Goal: Task Accomplishment & Management: Manage account settings

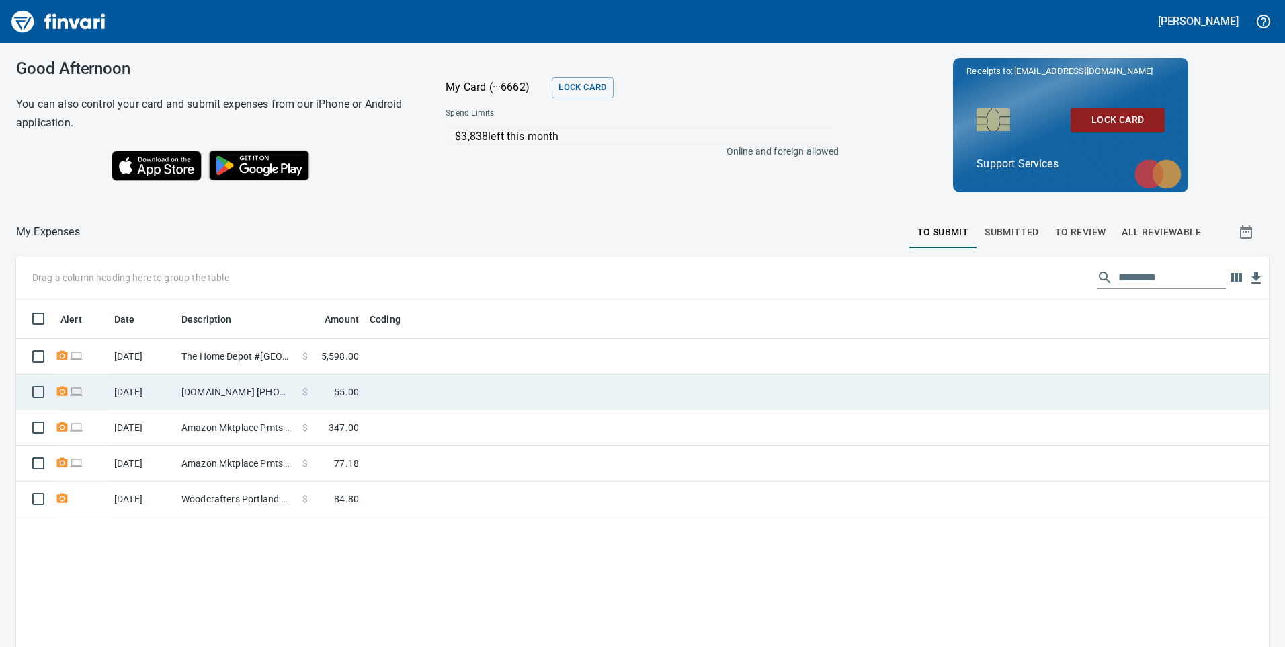
scroll to position [489, 1233]
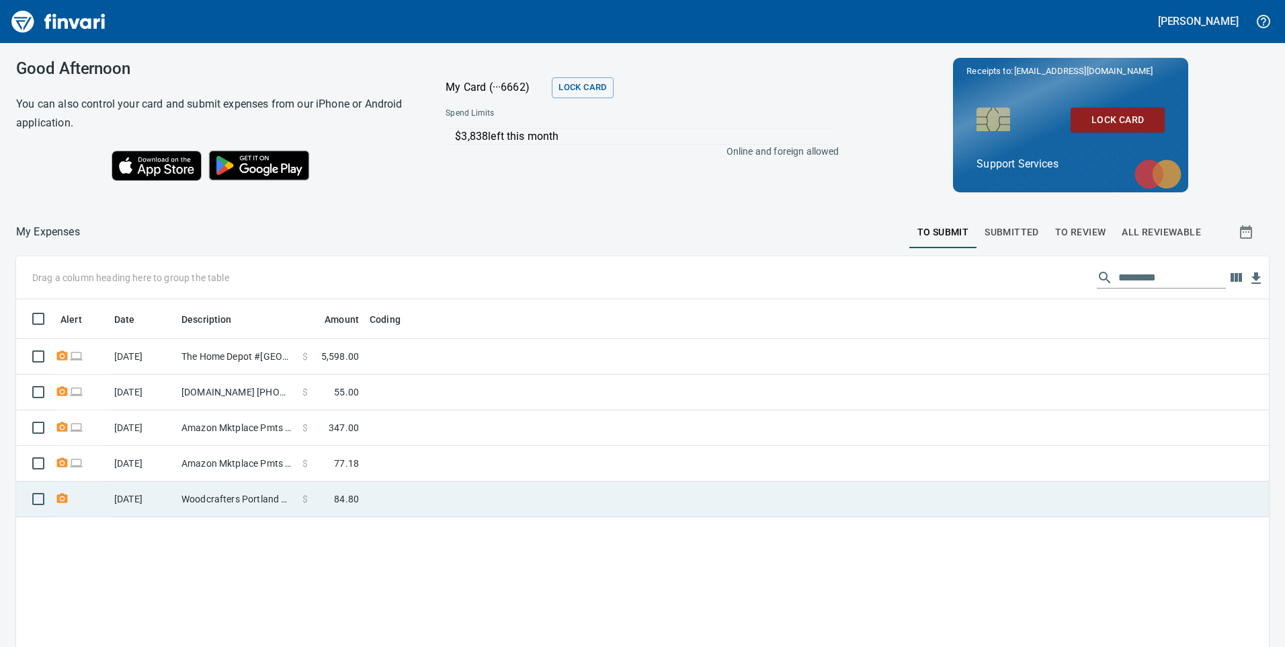
click at [530, 486] on td at bounding box center [532, 499] width 336 height 36
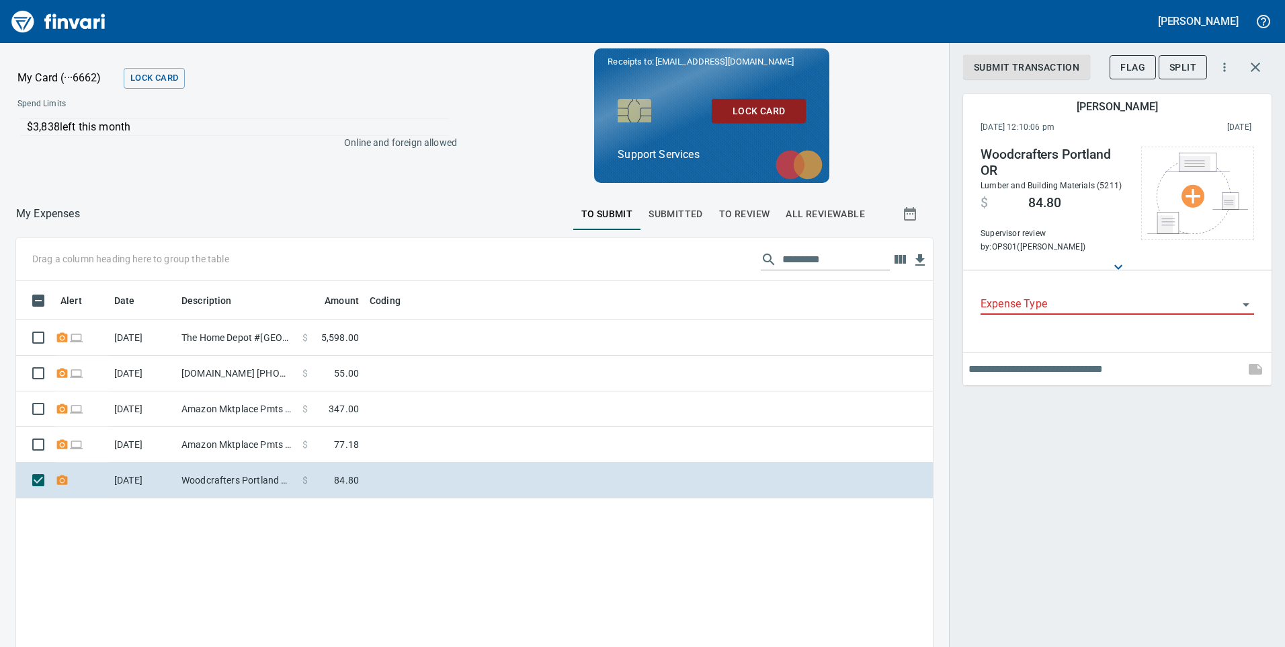
scroll to position [489, 897]
click at [1250, 73] on icon "button" at bounding box center [1255, 67] width 16 height 16
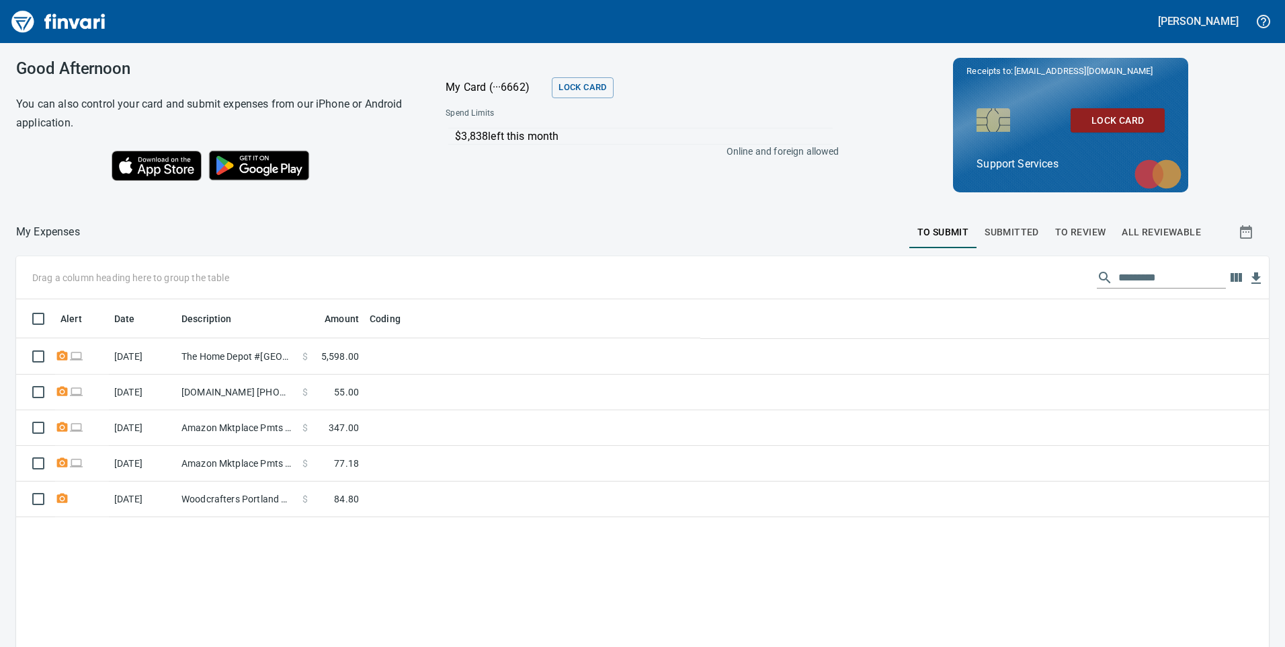
scroll to position [489, 1230]
click at [1055, 230] on span "To Review" at bounding box center [1080, 232] width 51 height 17
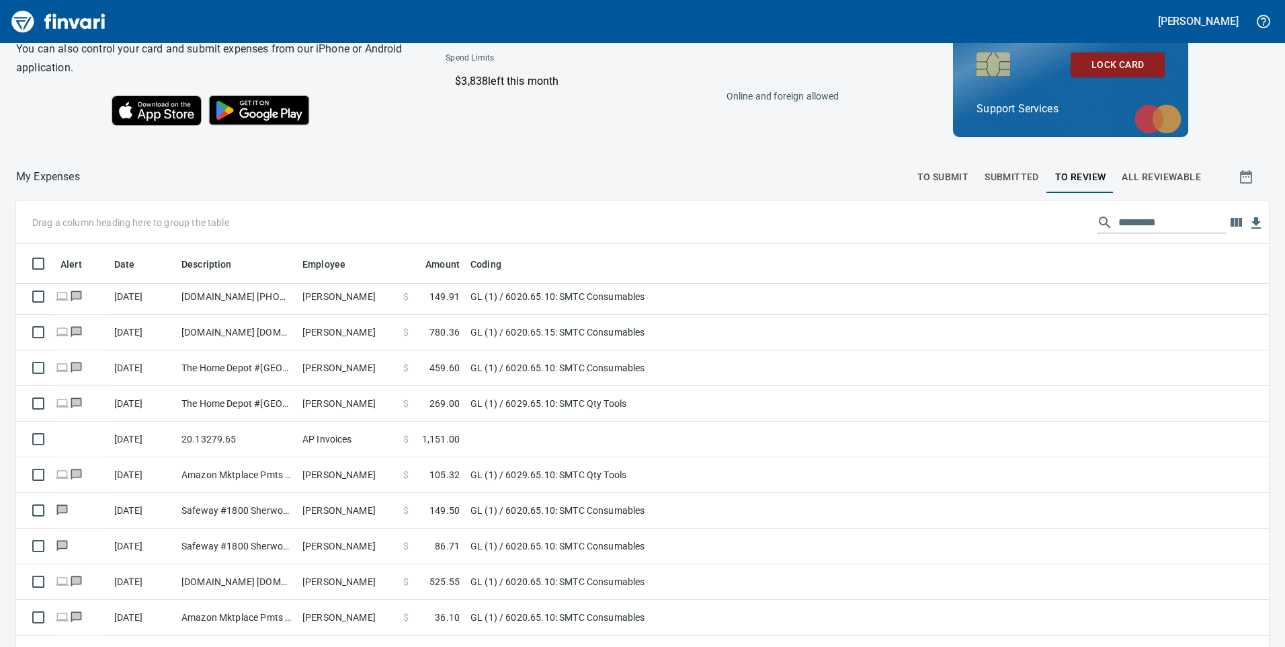
scroll to position [151, 0]
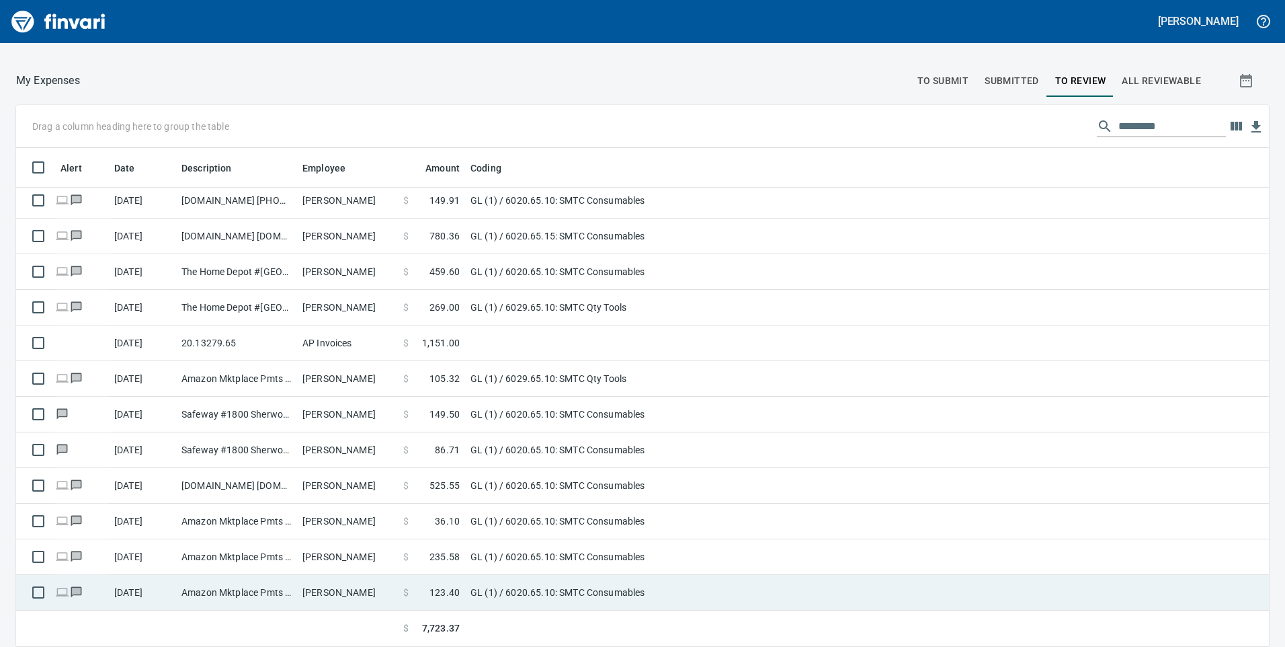
click at [470, 587] on td "GL (1) / 6020.65.10: SMTC Consumables" at bounding box center [633, 593] width 336 height 36
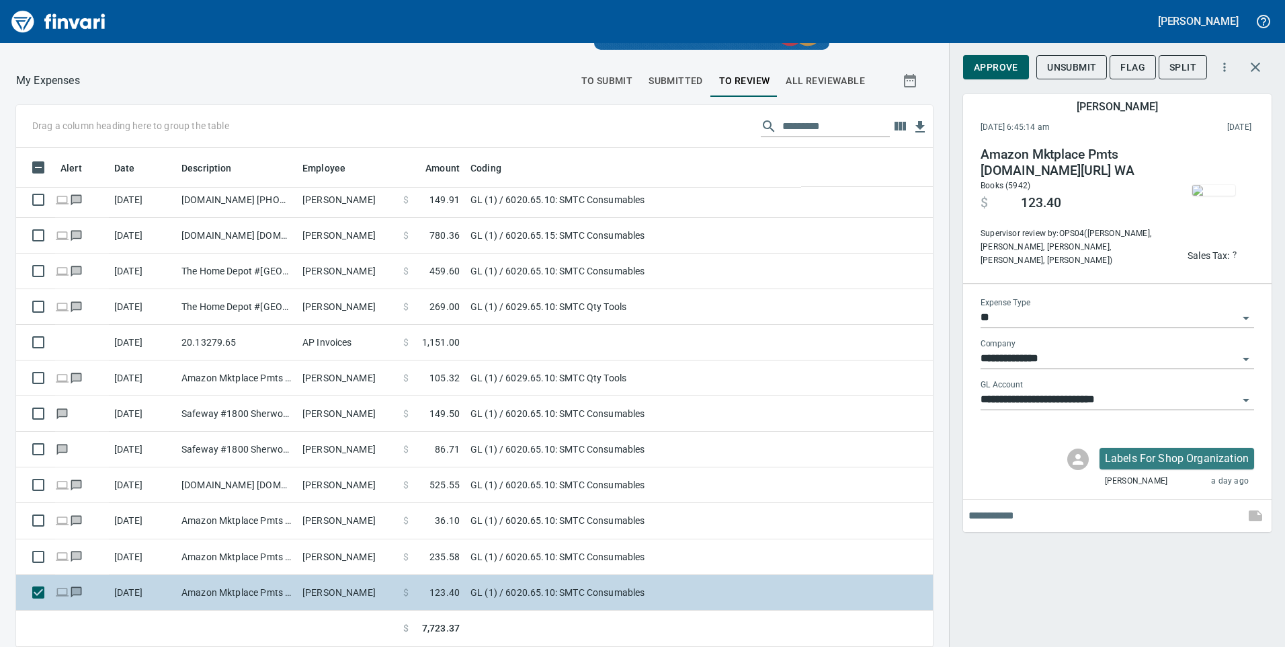
scroll to position [489, 886]
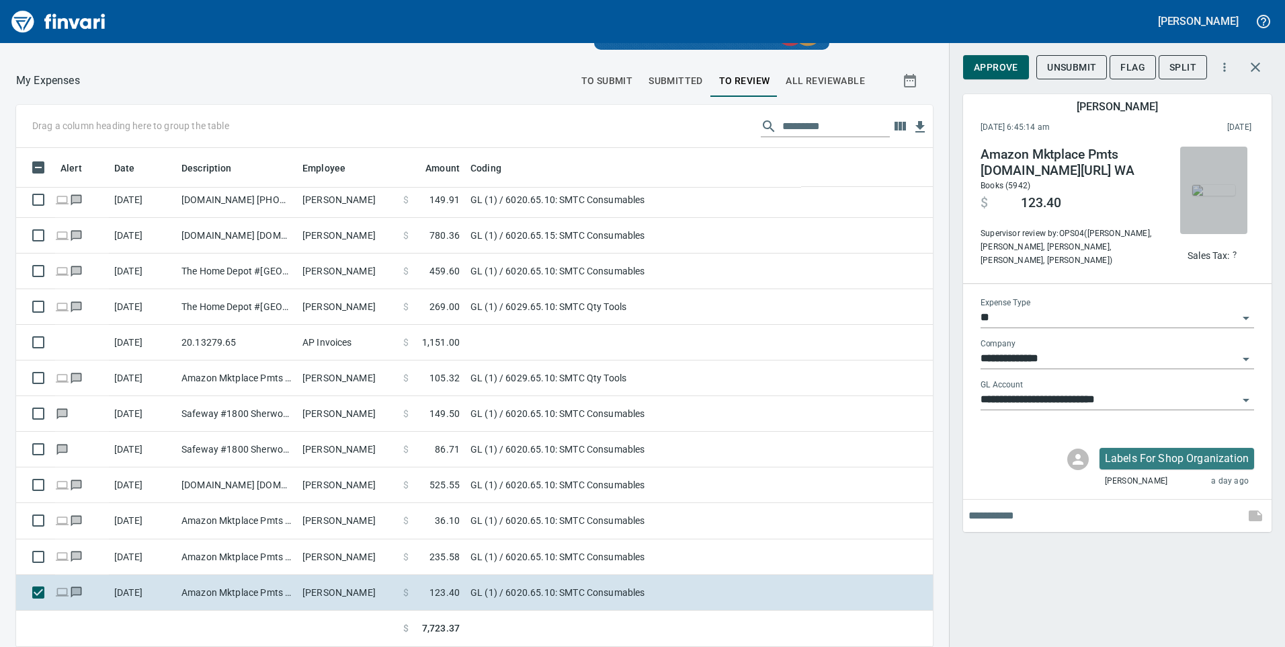
click at [1204, 196] on img "button" at bounding box center [1213, 190] width 43 height 11
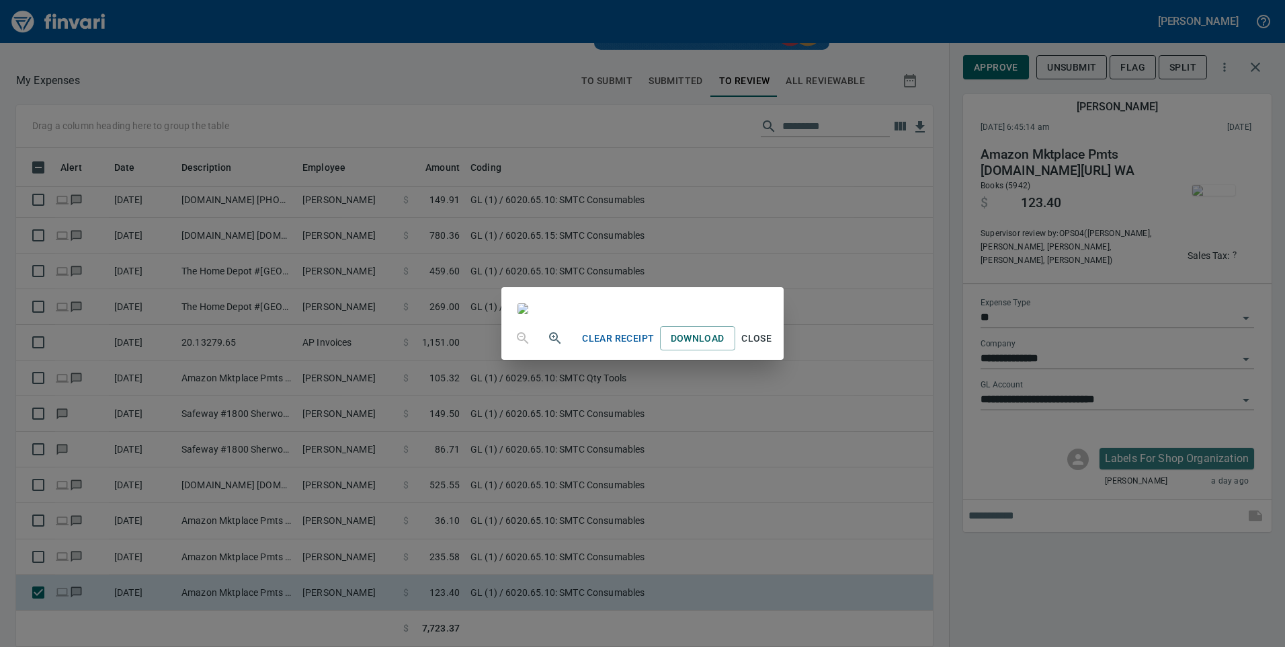
click at [263, 93] on div "Clear Receipt Download Close" at bounding box center [642, 323] width 1285 height 647
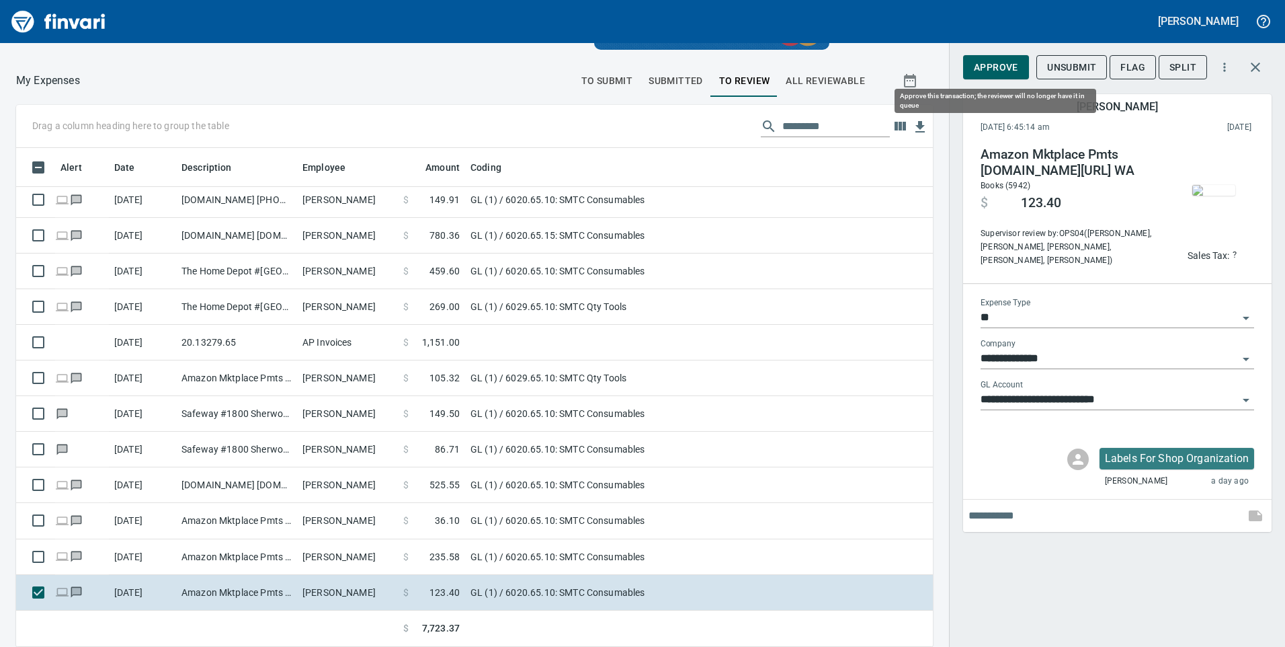
click at [1003, 73] on span "Approve" at bounding box center [996, 67] width 44 height 17
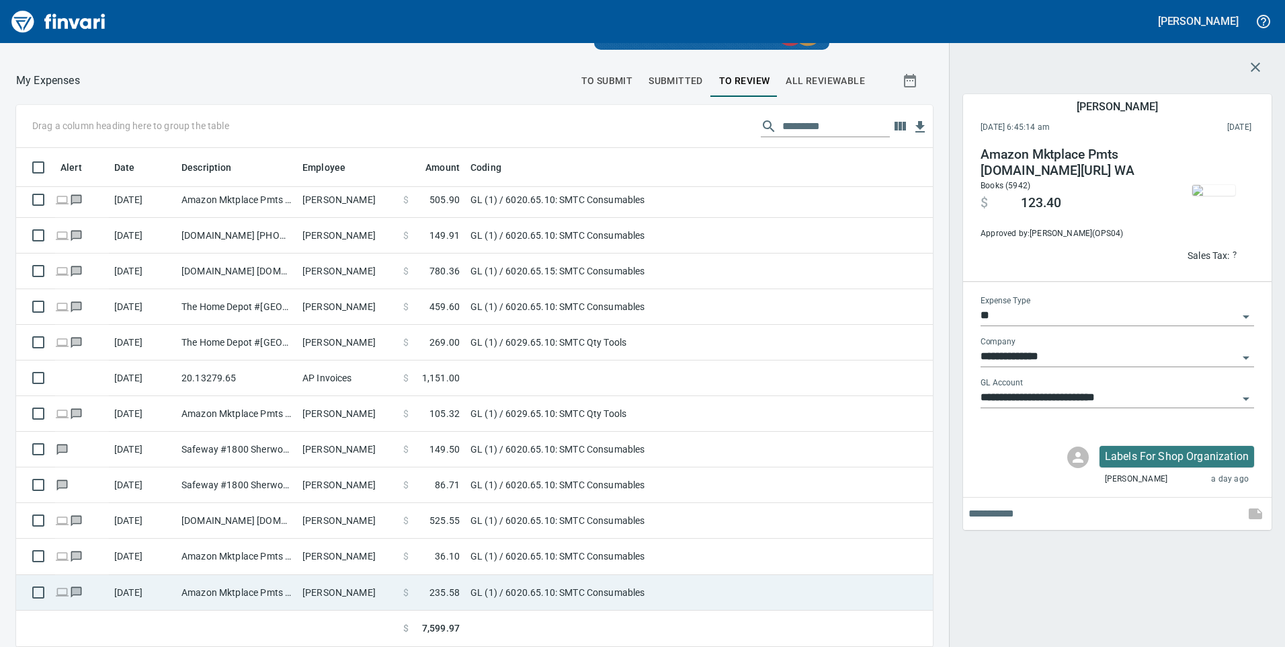
click at [372, 587] on td "[PERSON_NAME]" at bounding box center [347, 593] width 101 height 36
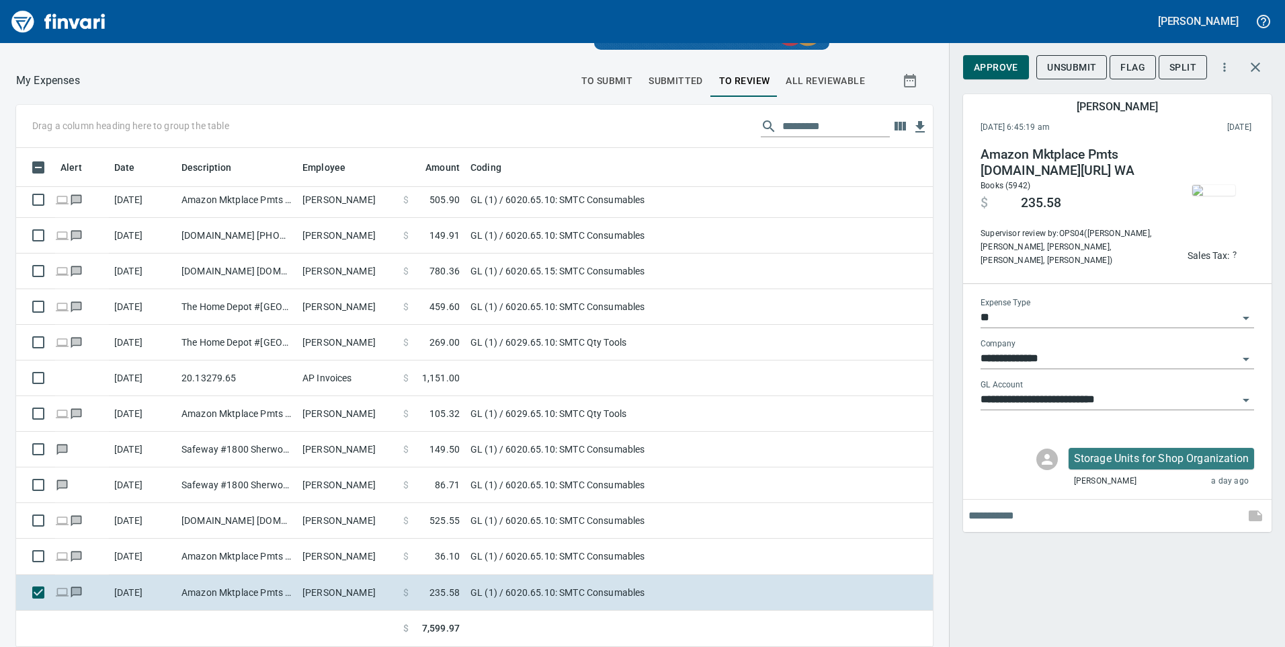
click at [1215, 187] on img "button" at bounding box center [1213, 190] width 43 height 11
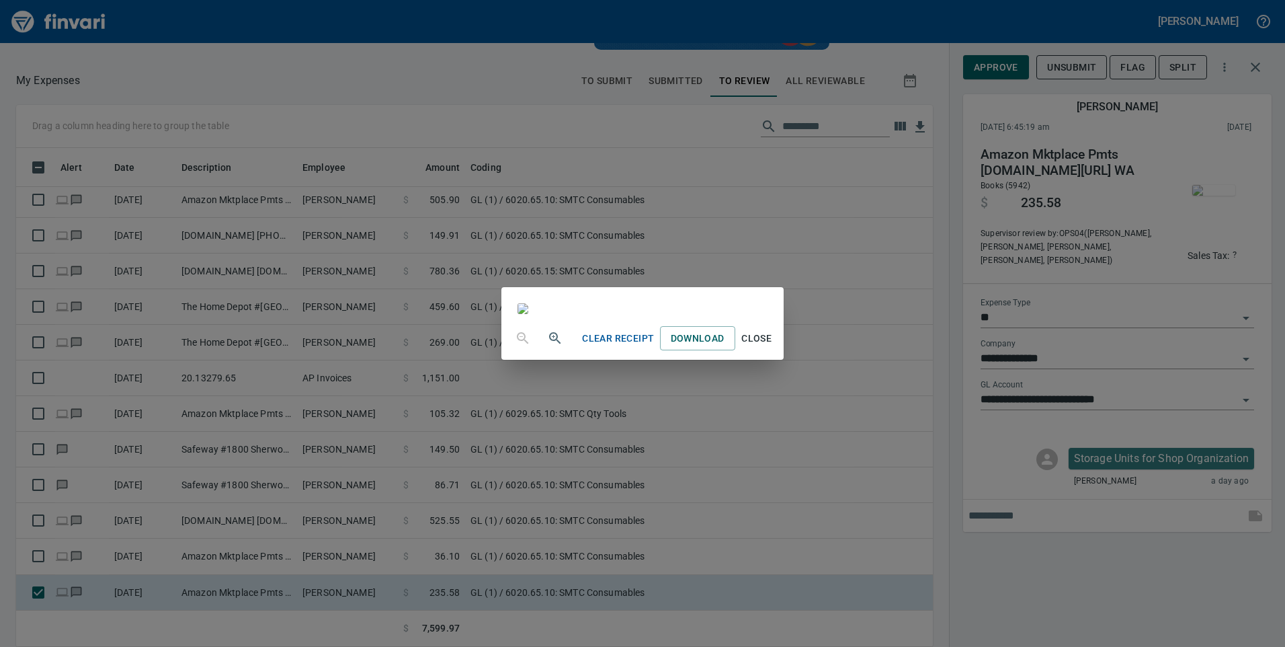
click at [356, 80] on div "Clear Receipt Download Close" at bounding box center [642, 323] width 1285 height 647
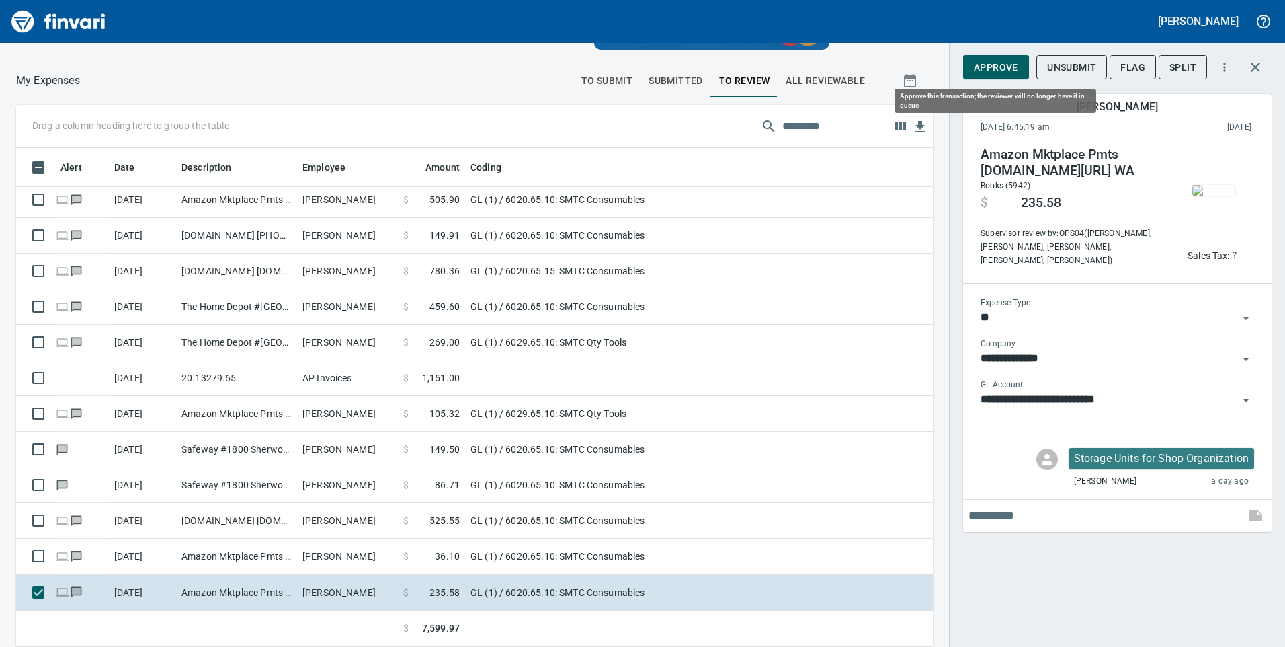
click at [1004, 71] on span "Approve" at bounding box center [996, 67] width 44 height 17
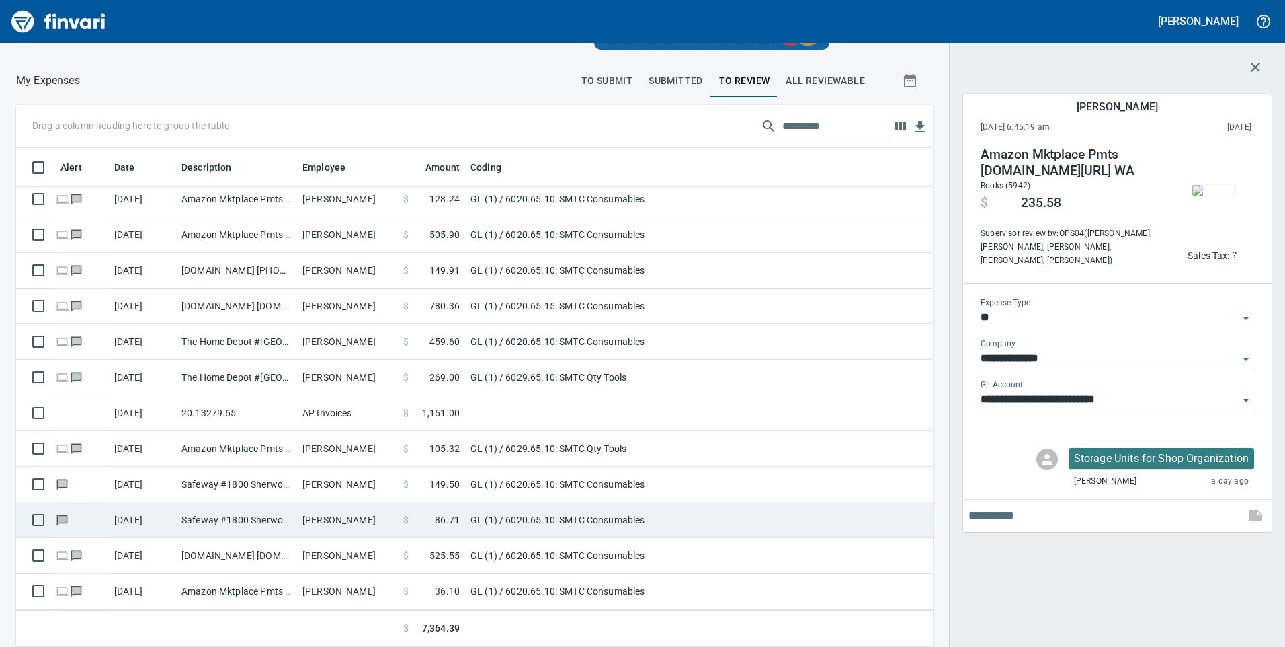
scroll to position [40, 0]
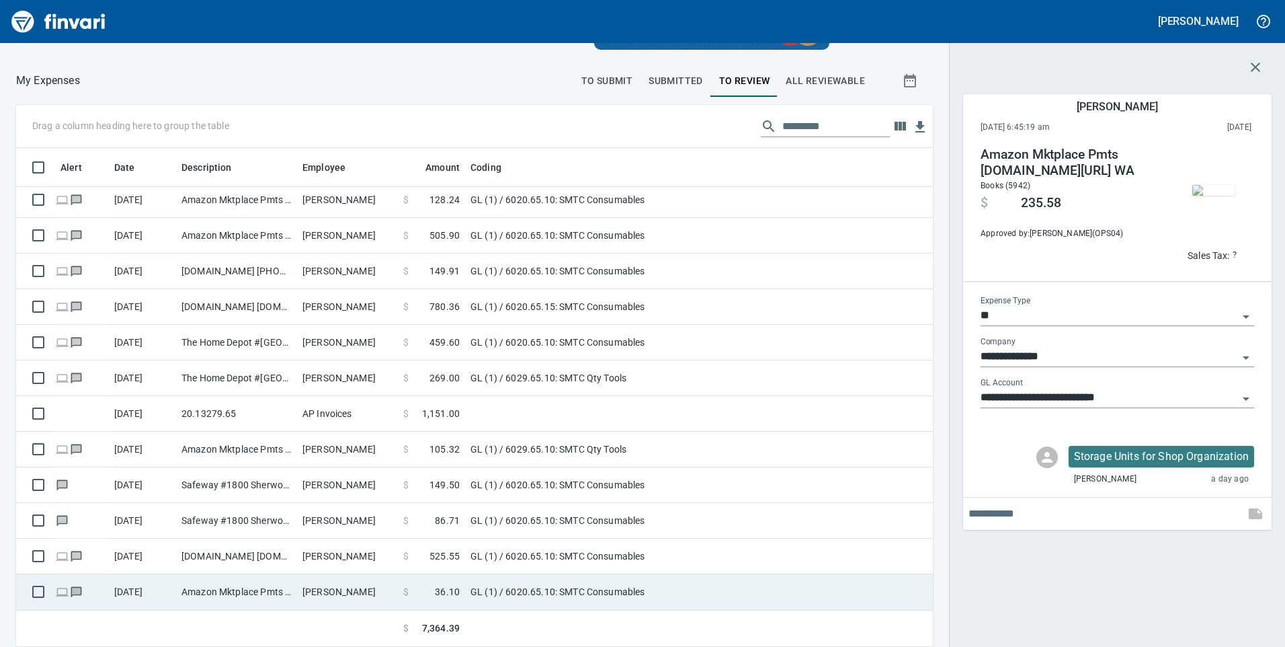
click at [526, 579] on td "GL (1) / 6020.65.10: SMTC Consumables" at bounding box center [633, 592] width 336 height 36
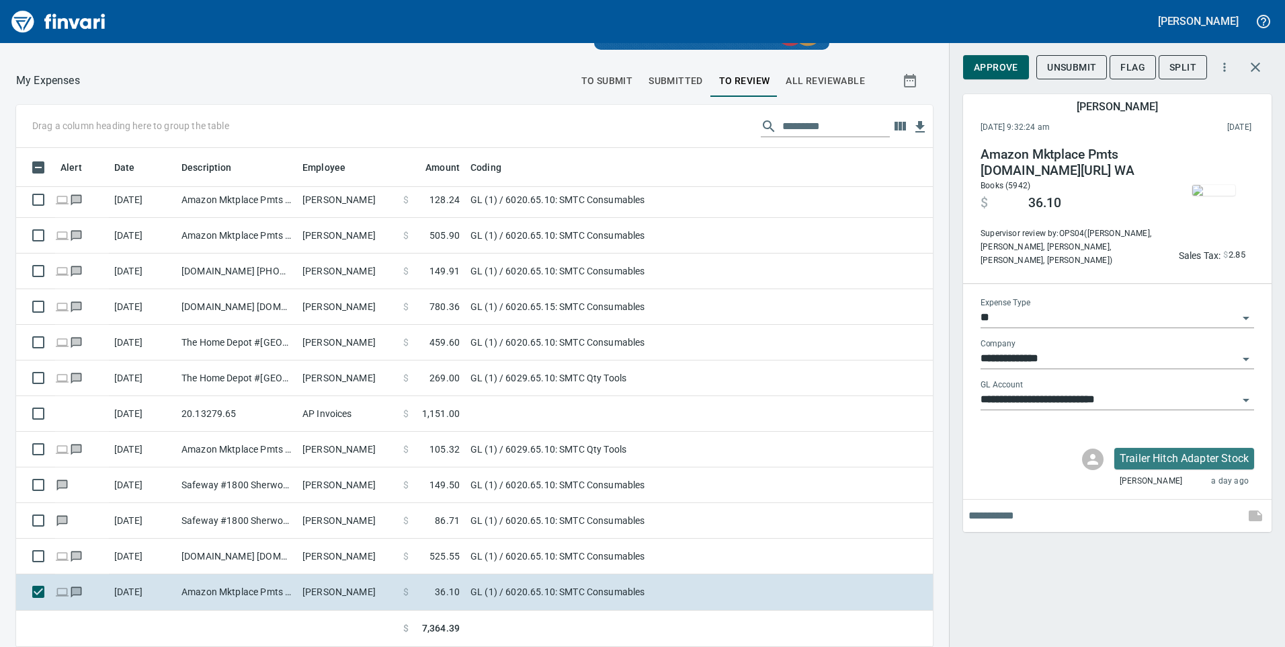
scroll to position [489, 886]
click at [1211, 185] on img "button" at bounding box center [1213, 190] width 43 height 11
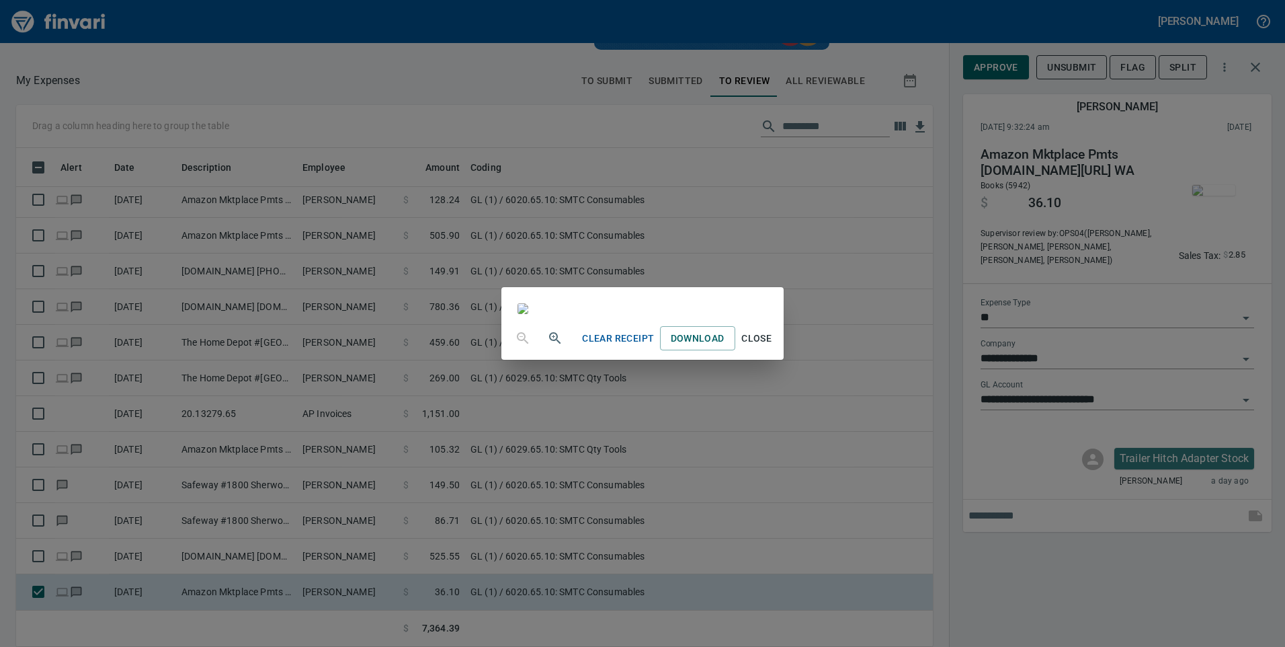
click at [297, 82] on div "Clear Receipt Download Close" at bounding box center [642, 323] width 1285 height 647
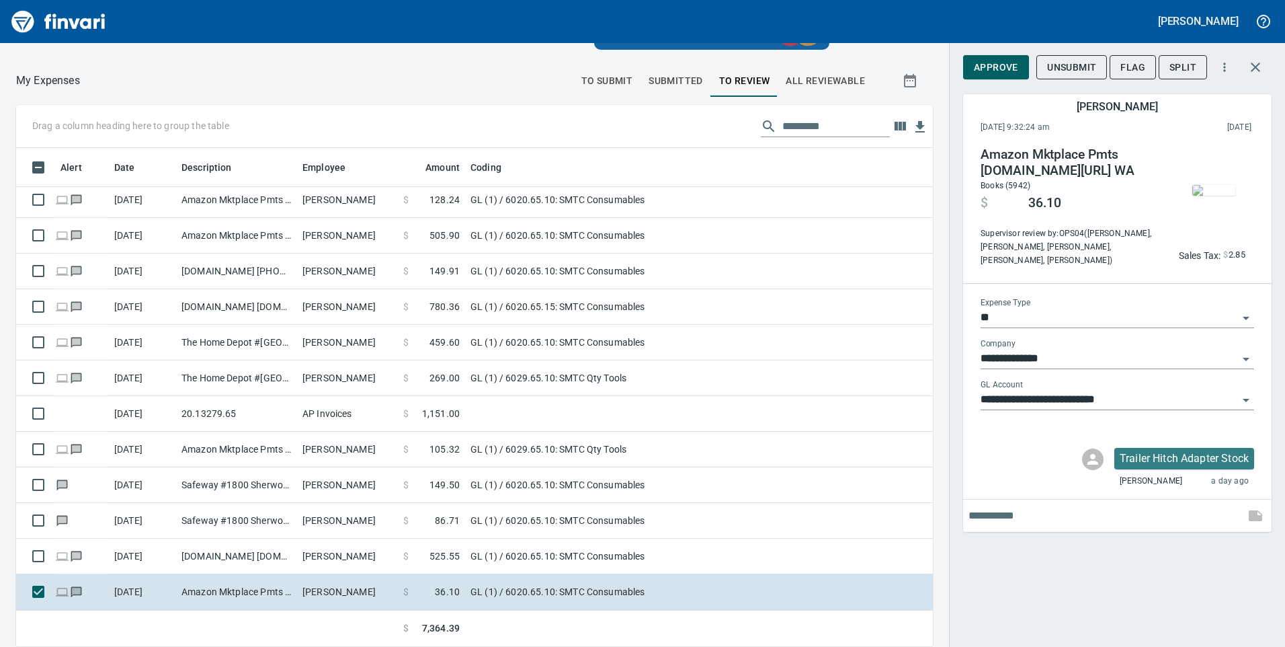
click at [984, 65] on span "Approve" at bounding box center [996, 67] width 44 height 17
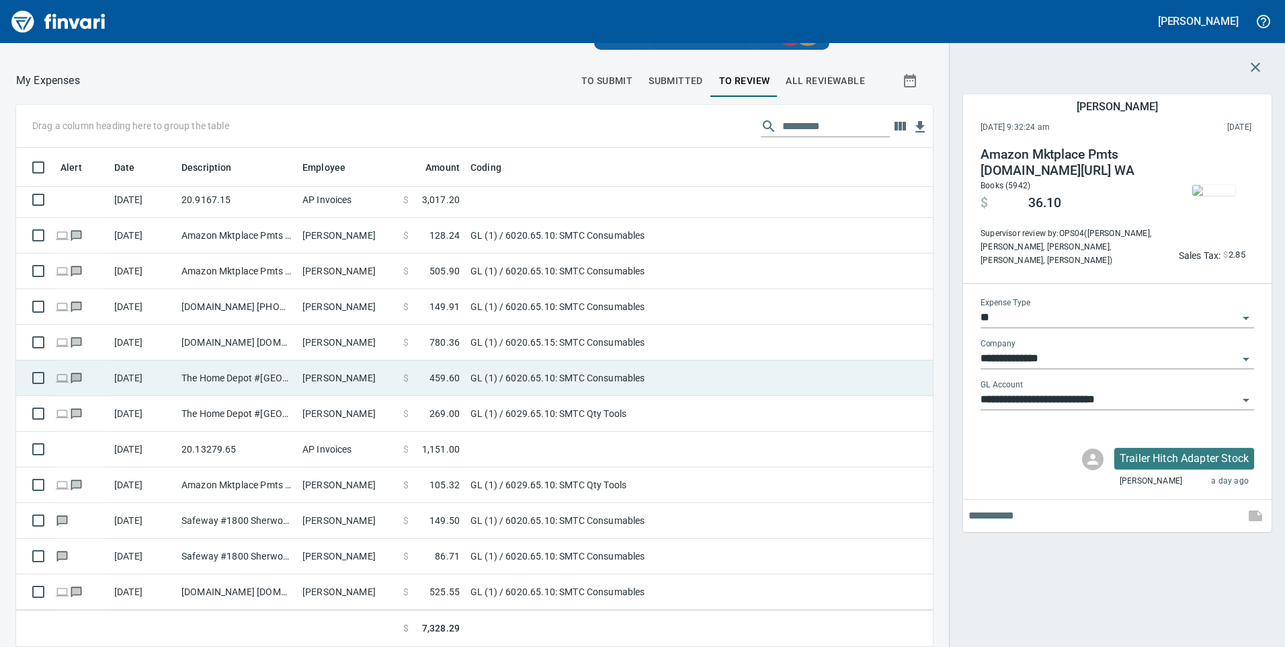
scroll to position [4, 0]
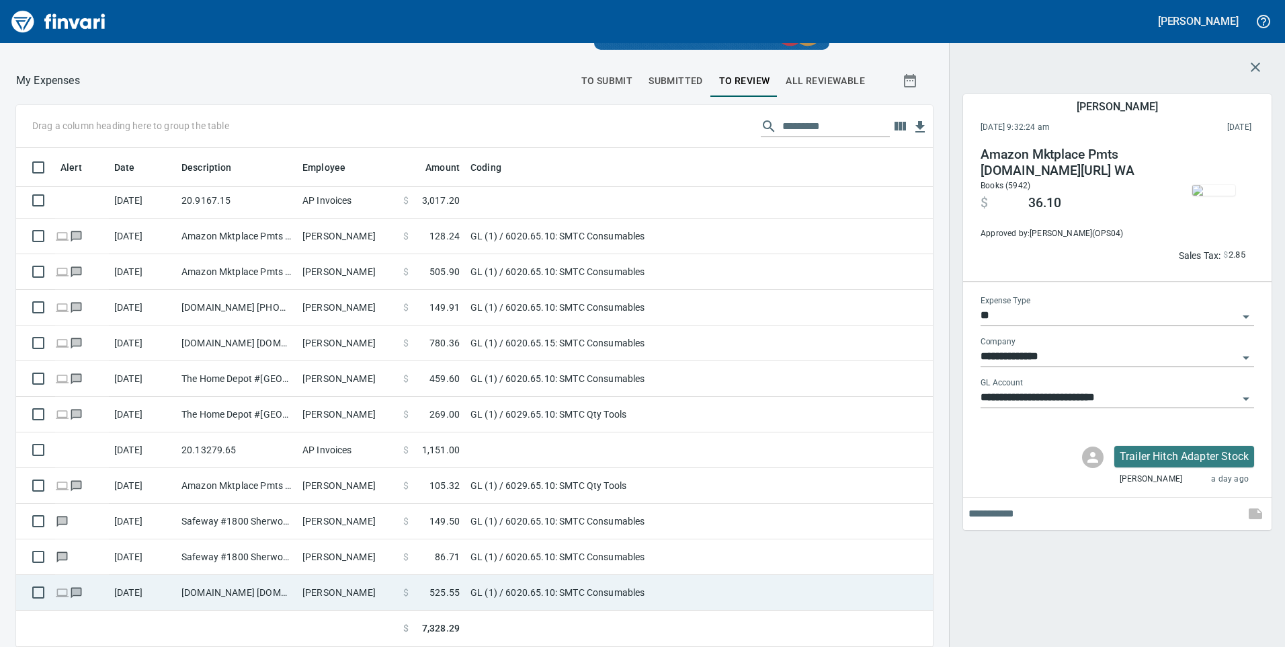
click at [543, 578] on td "GL (1) / 6020.65.10: SMTC Consumables" at bounding box center [633, 593] width 336 height 36
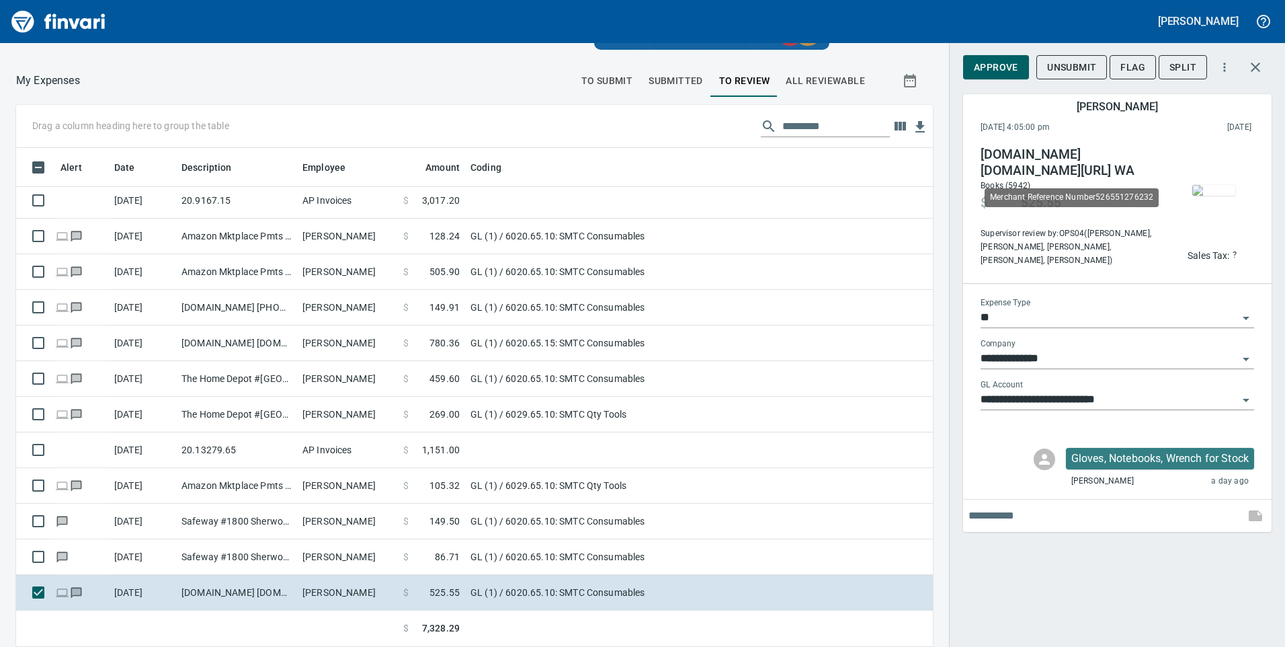
scroll to position [489, 886]
click at [1227, 185] on img "button" at bounding box center [1213, 190] width 43 height 11
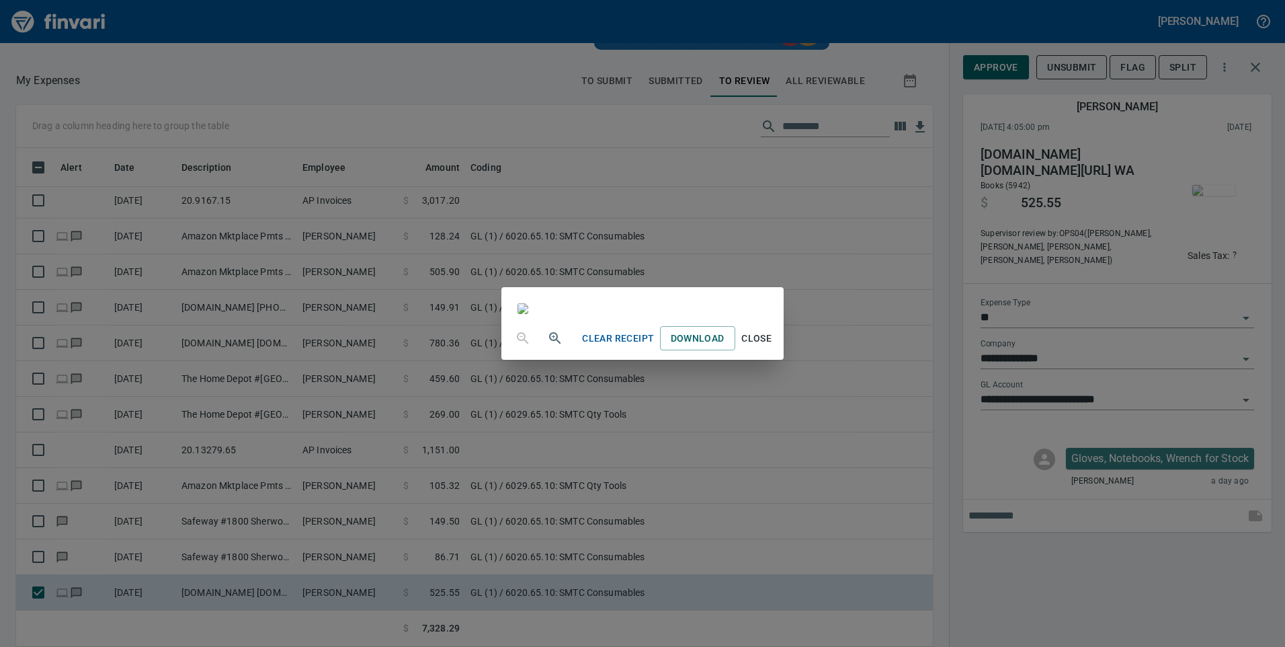
click at [343, 86] on div "Clear Receipt Download Close" at bounding box center [642, 323] width 1285 height 647
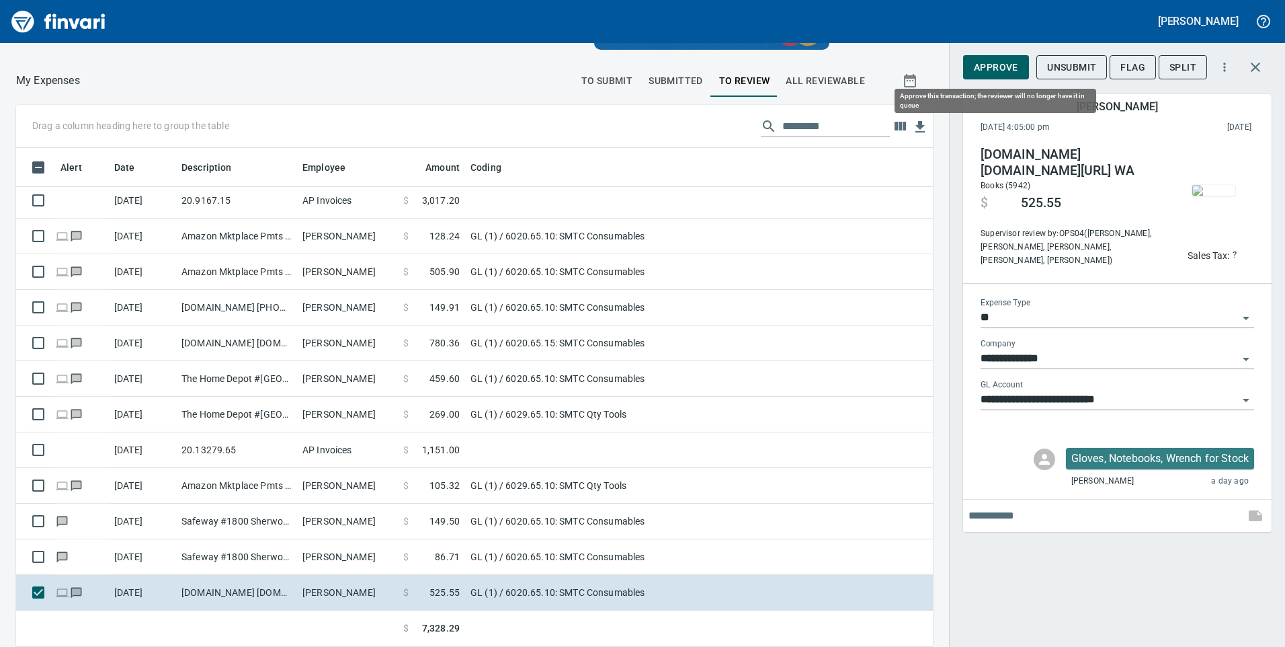
click at [977, 63] on span "Approve" at bounding box center [996, 67] width 44 height 17
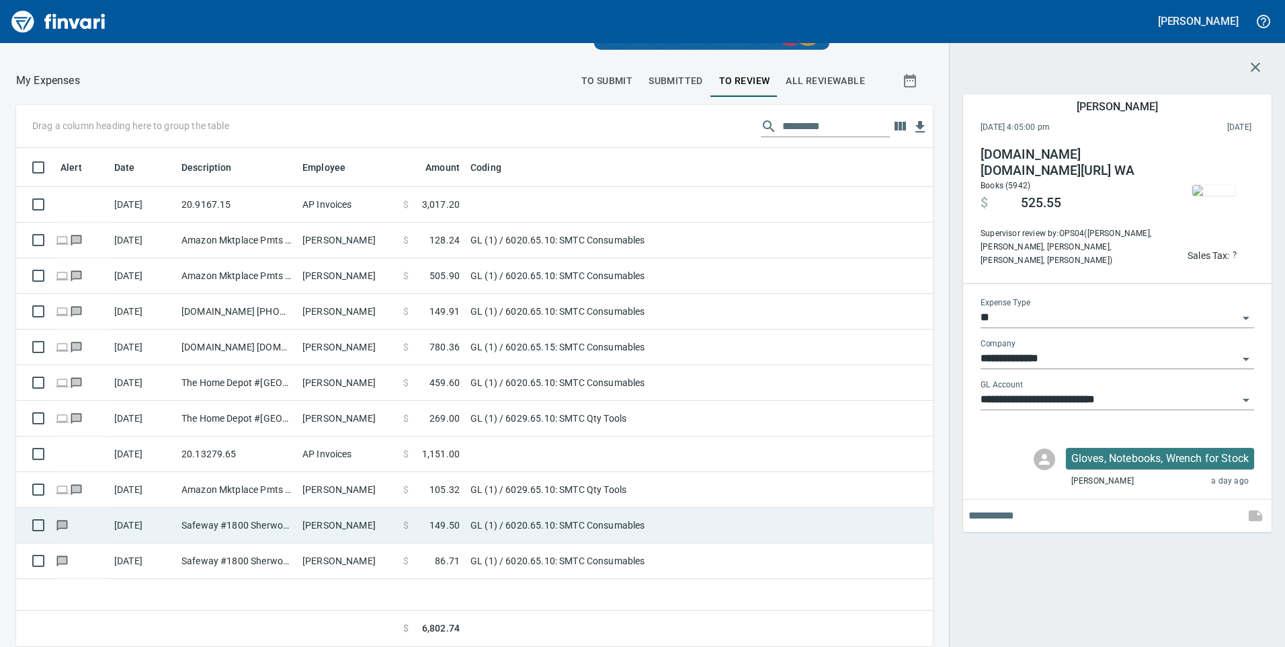
scroll to position [489, 897]
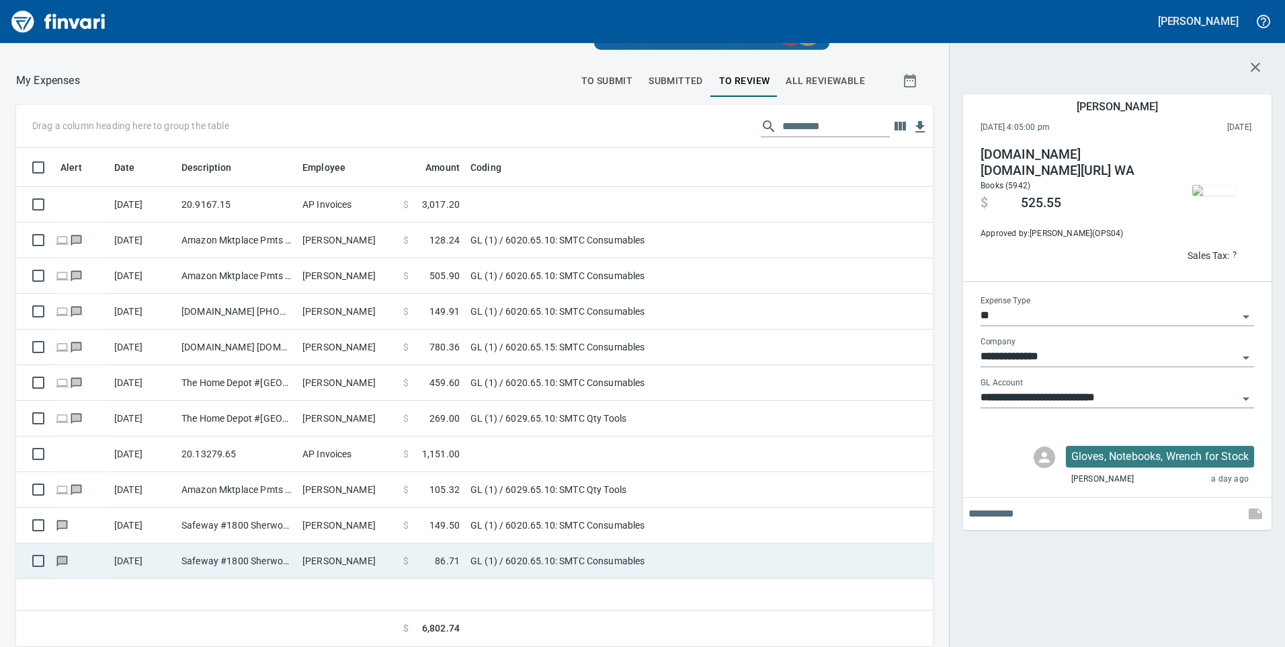
click at [484, 560] on td "GL (1) / 6020.65.10: SMTC Consumables" at bounding box center [633, 561] width 336 height 36
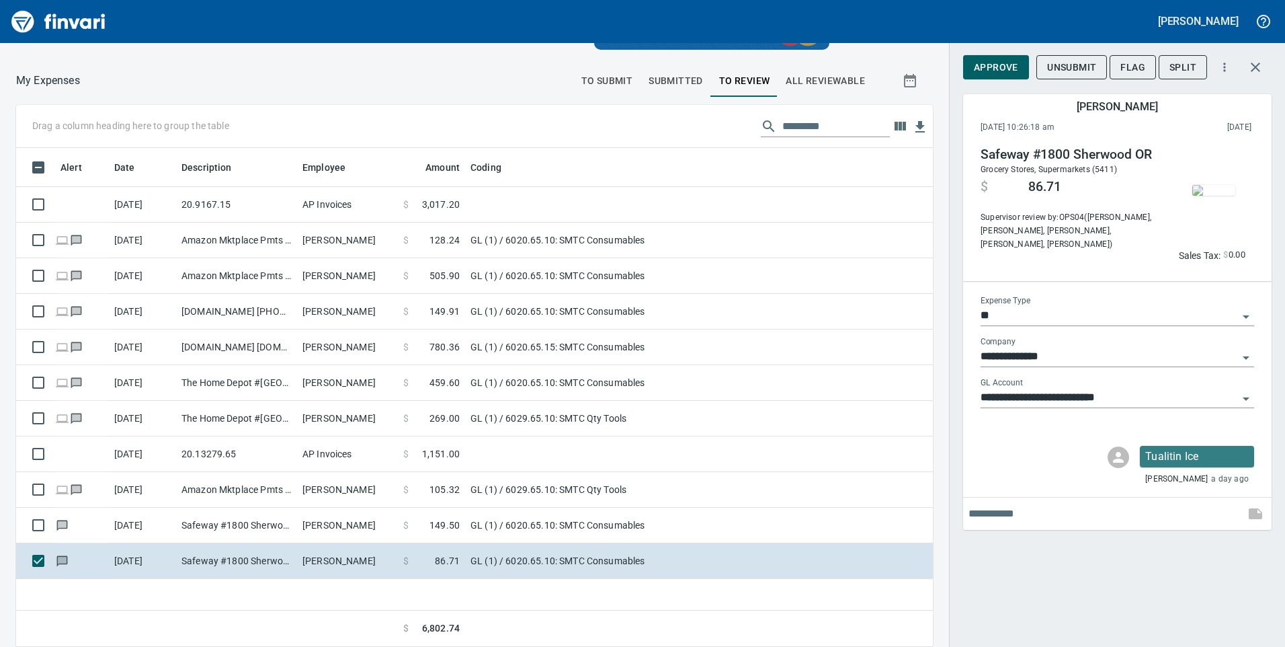
click at [993, 59] on span "Approve" at bounding box center [996, 67] width 44 height 17
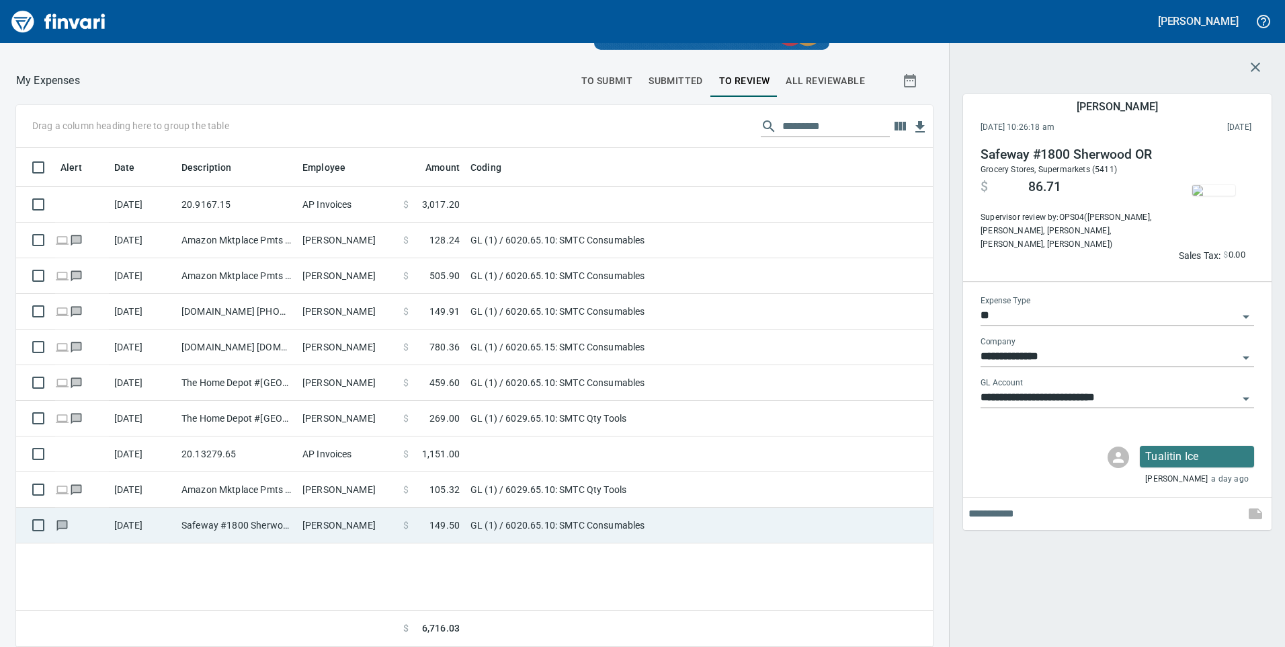
scroll to position [489, 897]
click at [362, 530] on td "[PERSON_NAME]" at bounding box center [347, 525] width 101 height 36
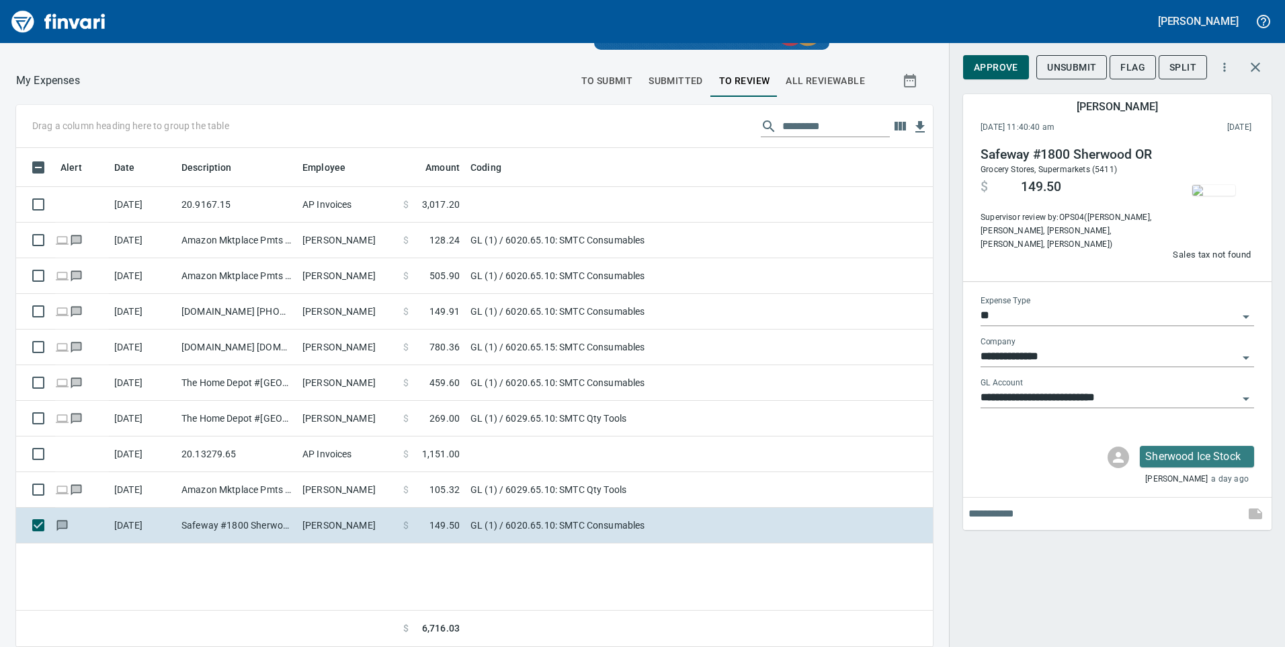
scroll to position [489, 897]
drag, startPoint x: 1001, startPoint y: 61, endPoint x: 900, endPoint y: 171, distance: 149.3
click at [1001, 61] on span "Approve" at bounding box center [996, 67] width 44 height 17
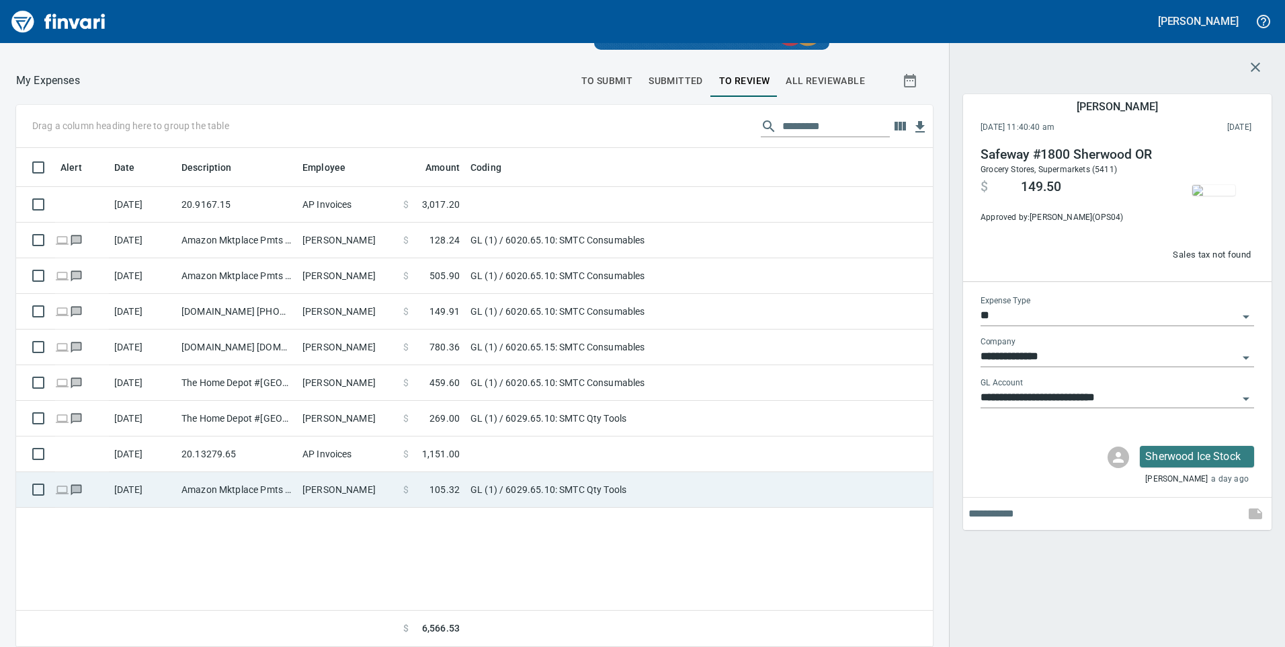
click at [347, 492] on td "[PERSON_NAME]" at bounding box center [347, 490] width 101 height 36
type input "**********"
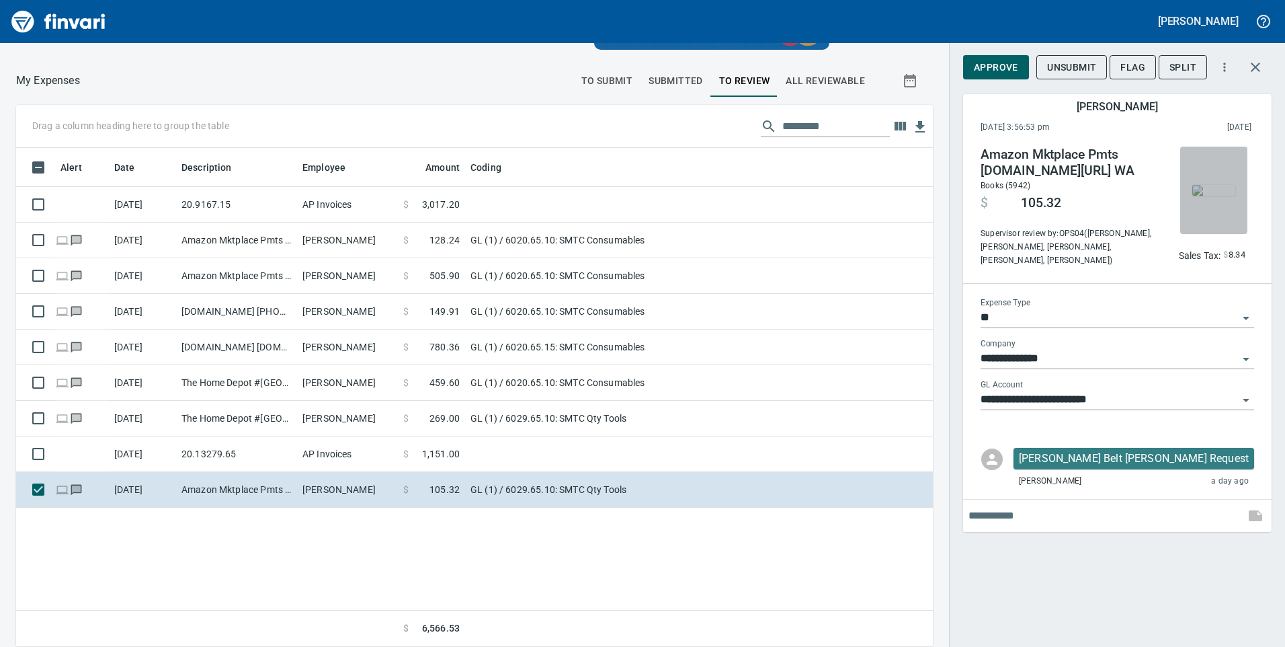
click at [1191, 193] on span "button" at bounding box center [1214, 190] width 56 height 11
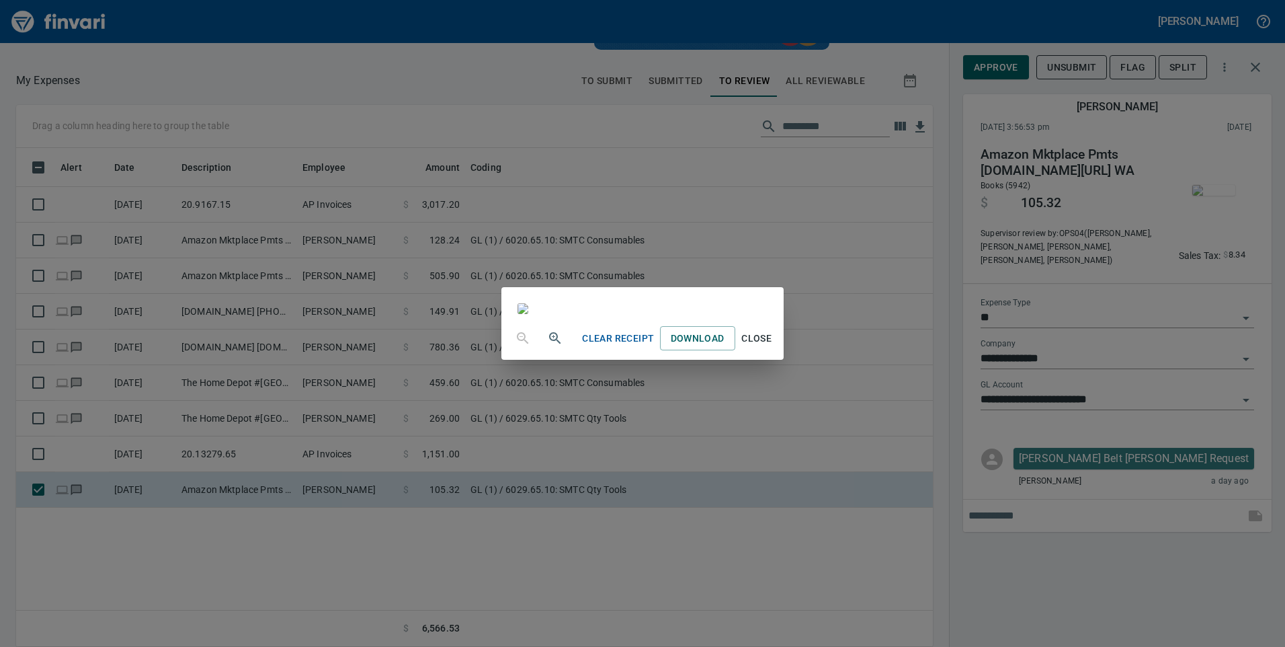
click at [308, 91] on div "Clear Receipt Download Close" at bounding box center [642, 323] width 1285 height 647
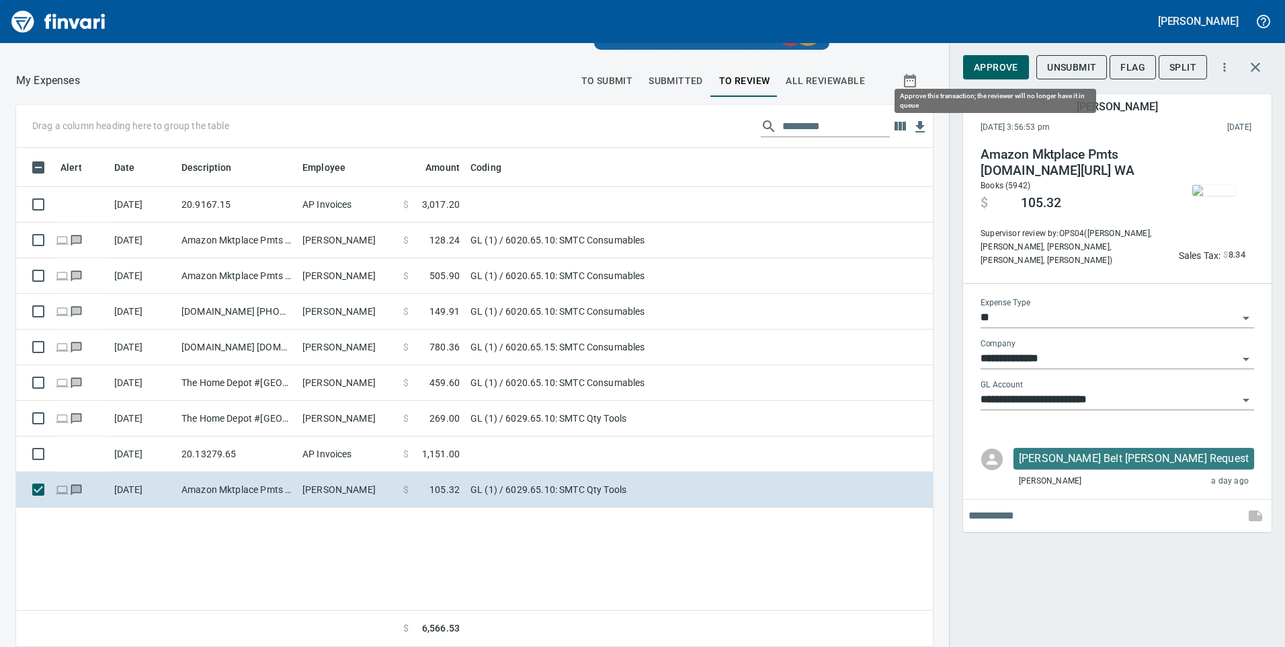
click at [1005, 66] on span "Approve" at bounding box center [996, 67] width 44 height 17
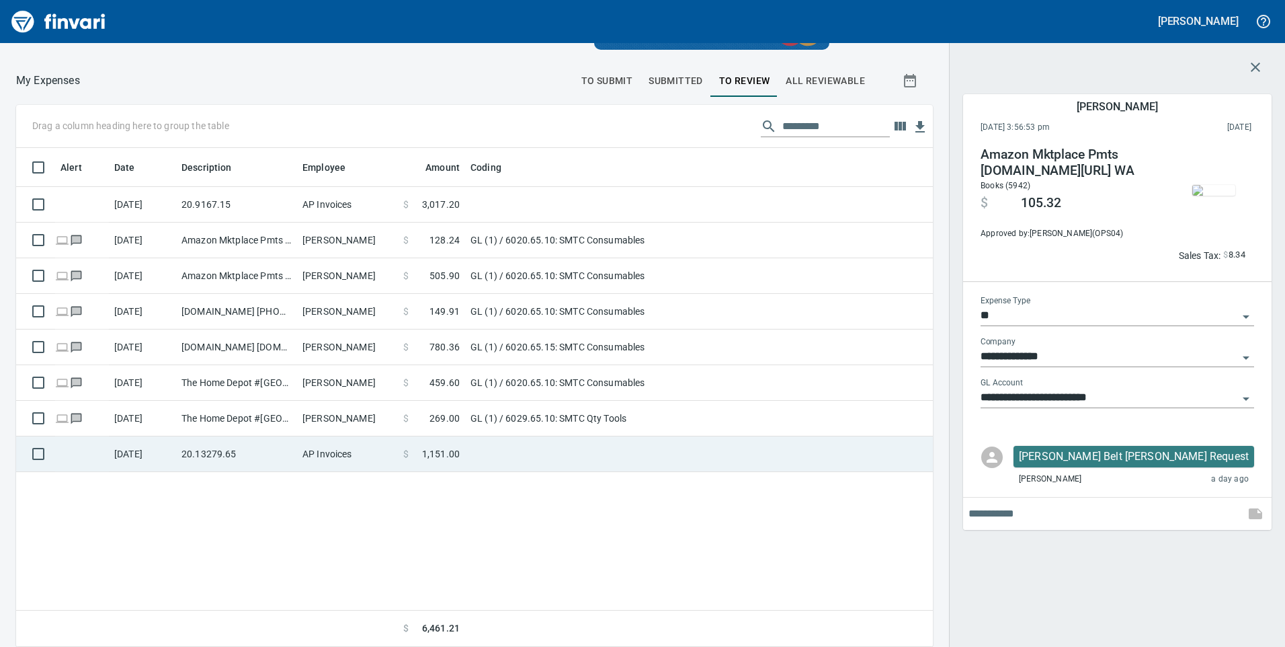
click at [391, 457] on td "AP Invoices" at bounding box center [347, 454] width 101 height 36
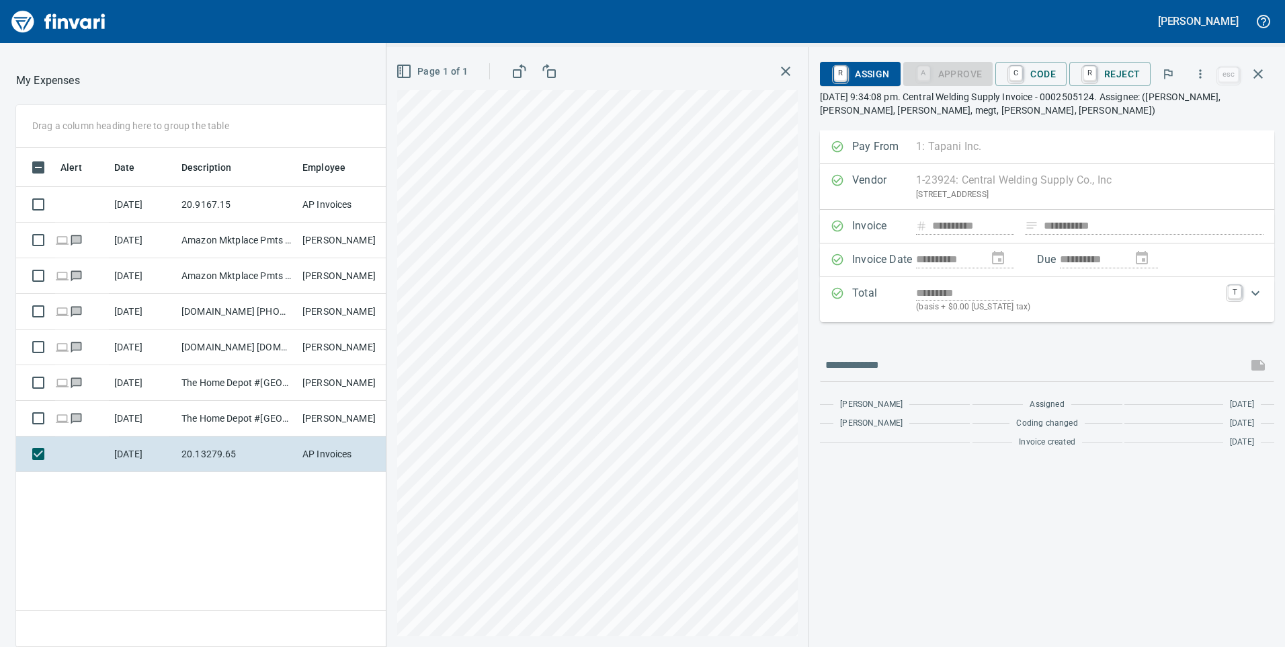
click at [288, 71] on div at bounding box center [326, 81] width 493 height 32
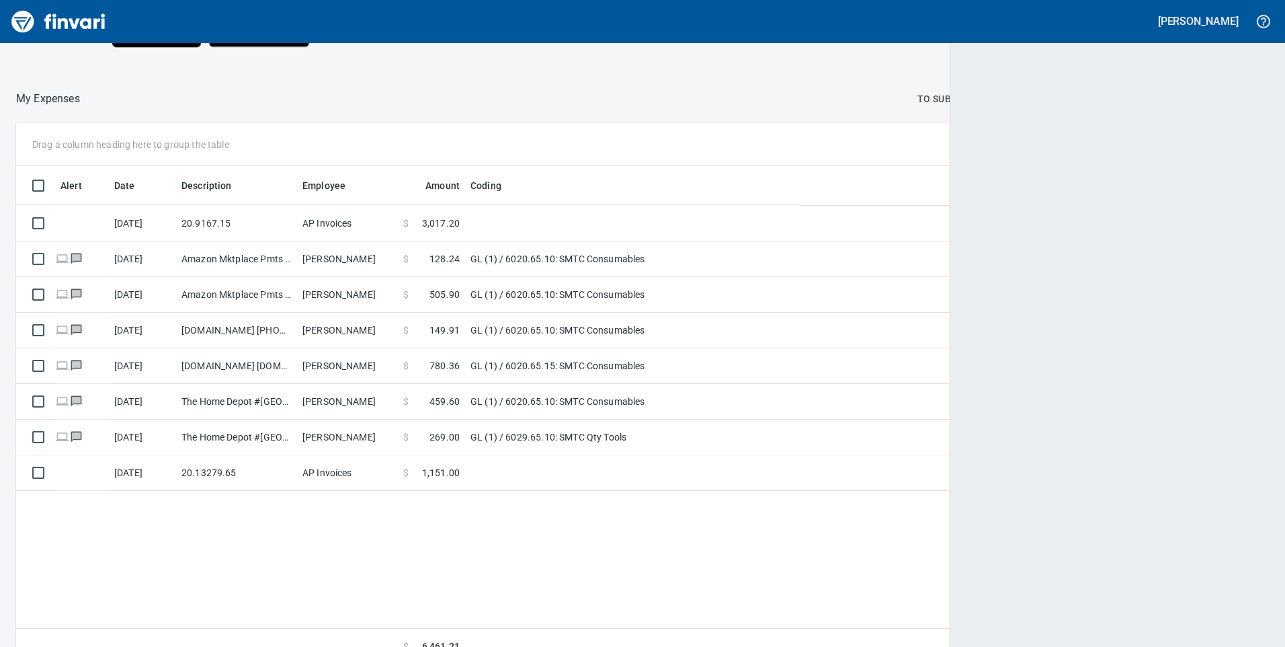
scroll to position [1, 1]
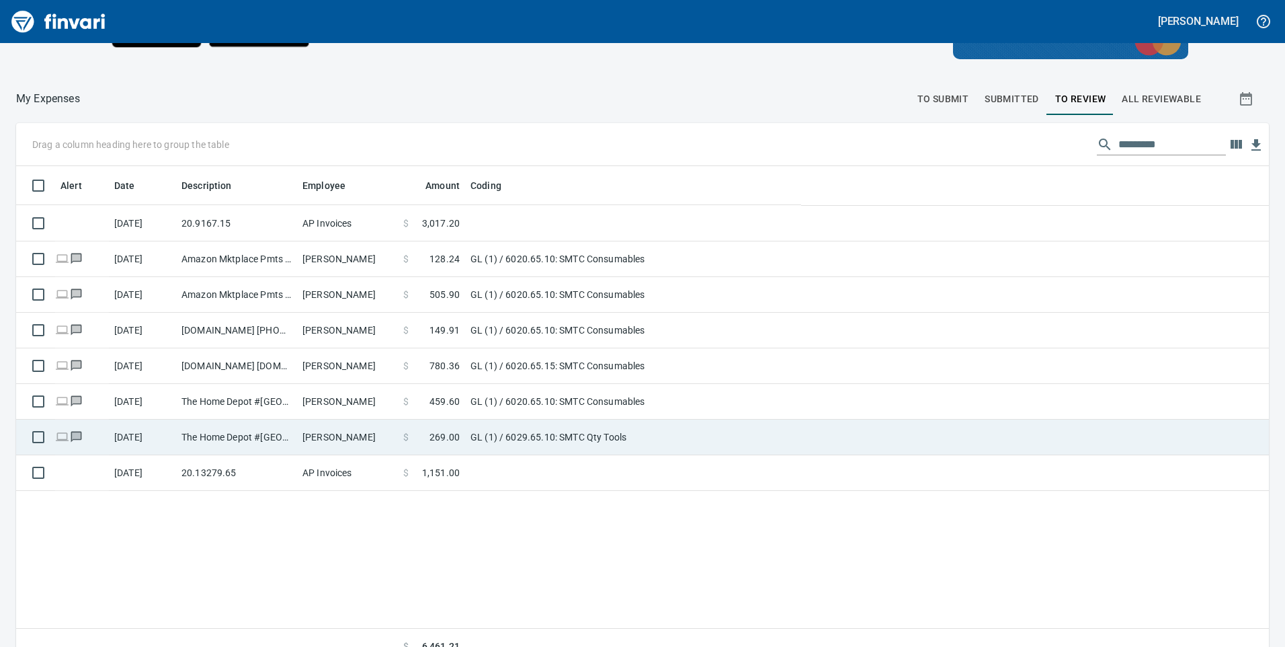
click at [392, 429] on td "[PERSON_NAME]" at bounding box center [347, 437] width 101 height 36
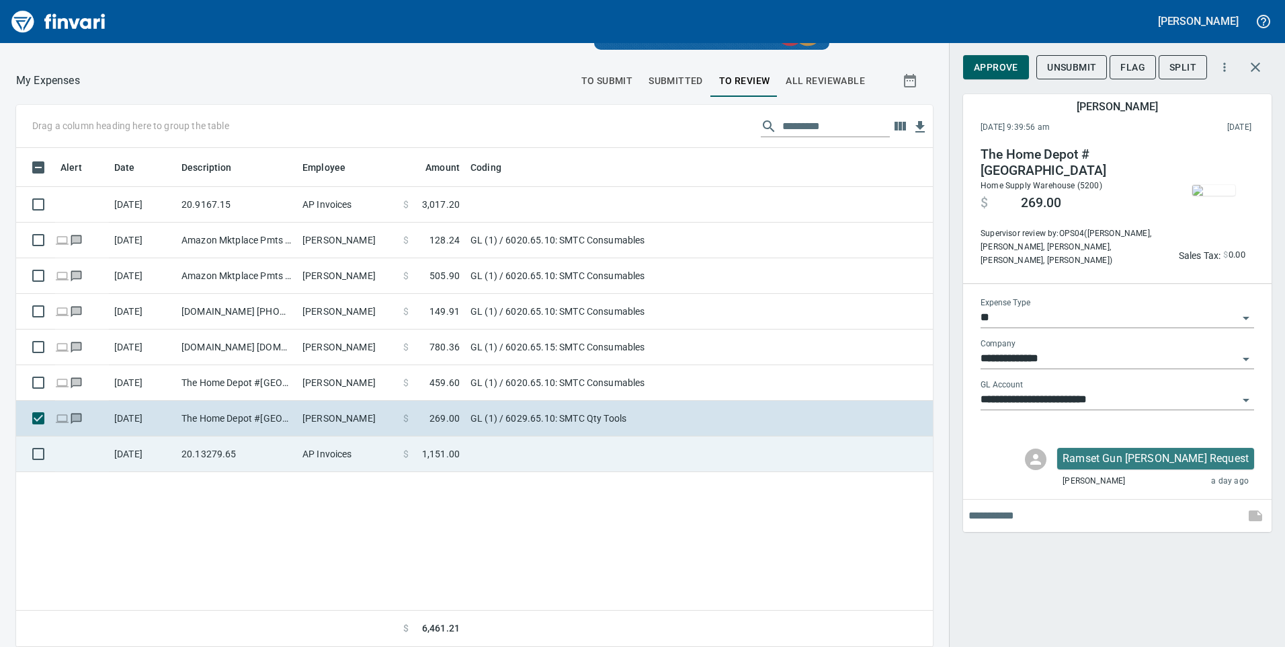
scroll to position [489, 897]
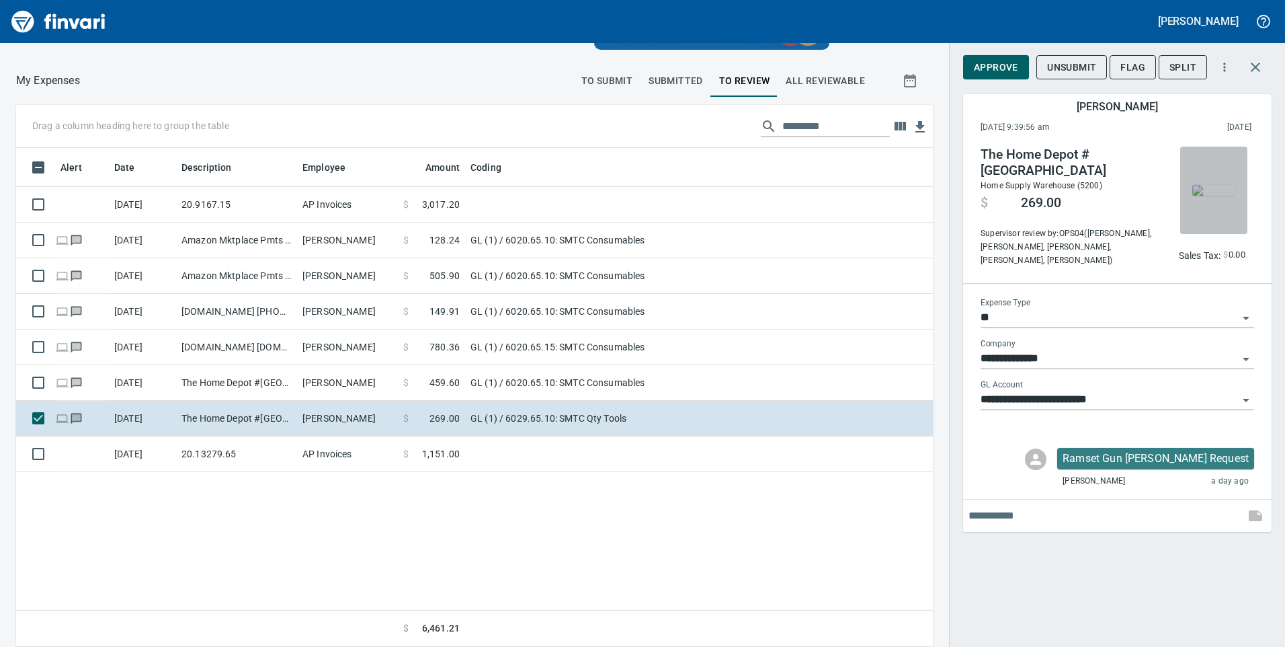
click at [1210, 185] on img "button" at bounding box center [1213, 190] width 43 height 11
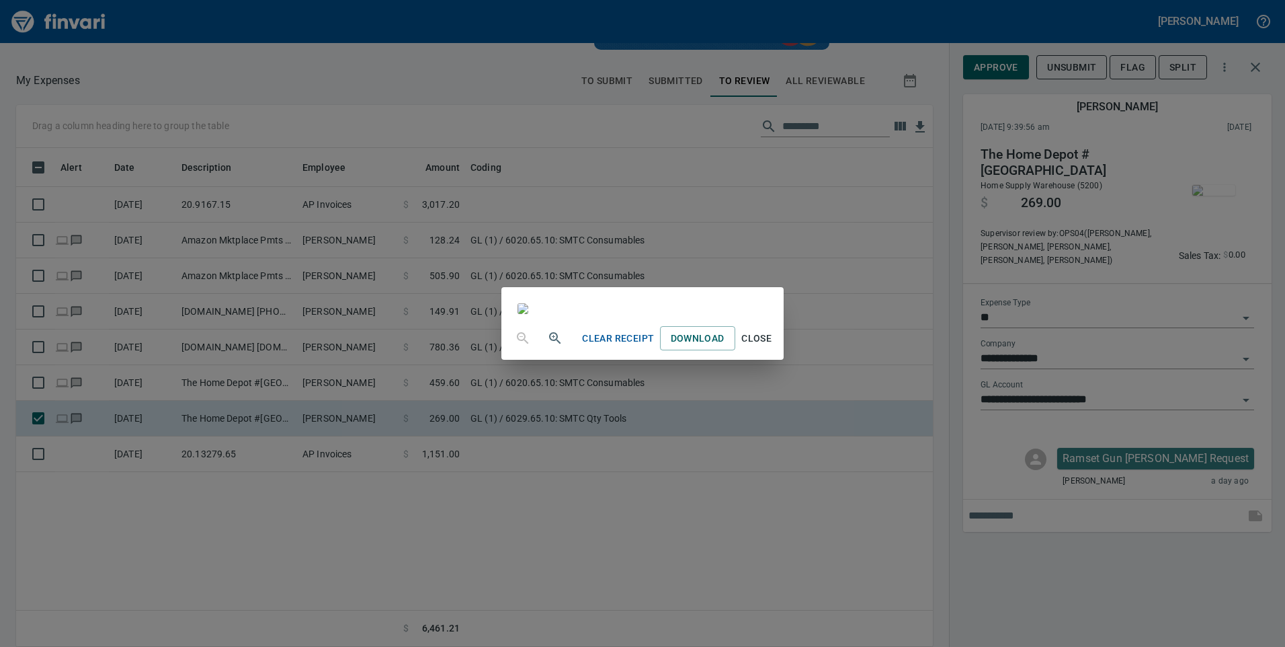
click at [221, 114] on div "Clear Receipt Download Close" at bounding box center [642, 323] width 1285 height 647
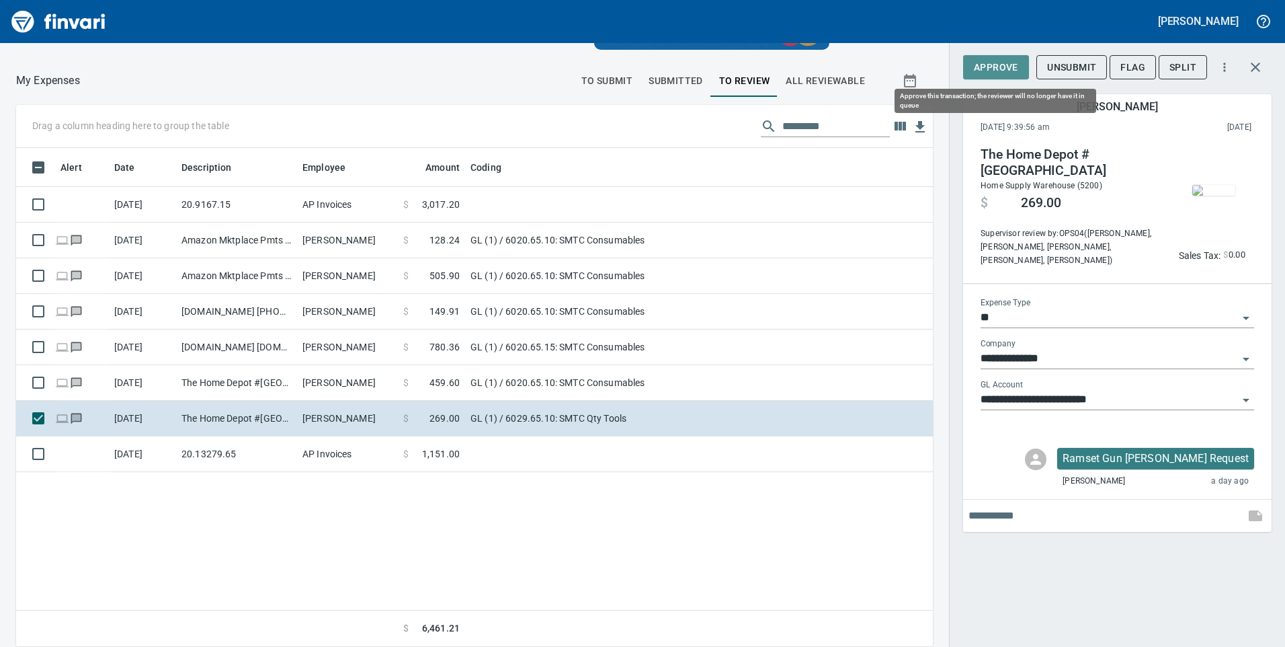
click at [987, 71] on span "Approve" at bounding box center [996, 67] width 44 height 17
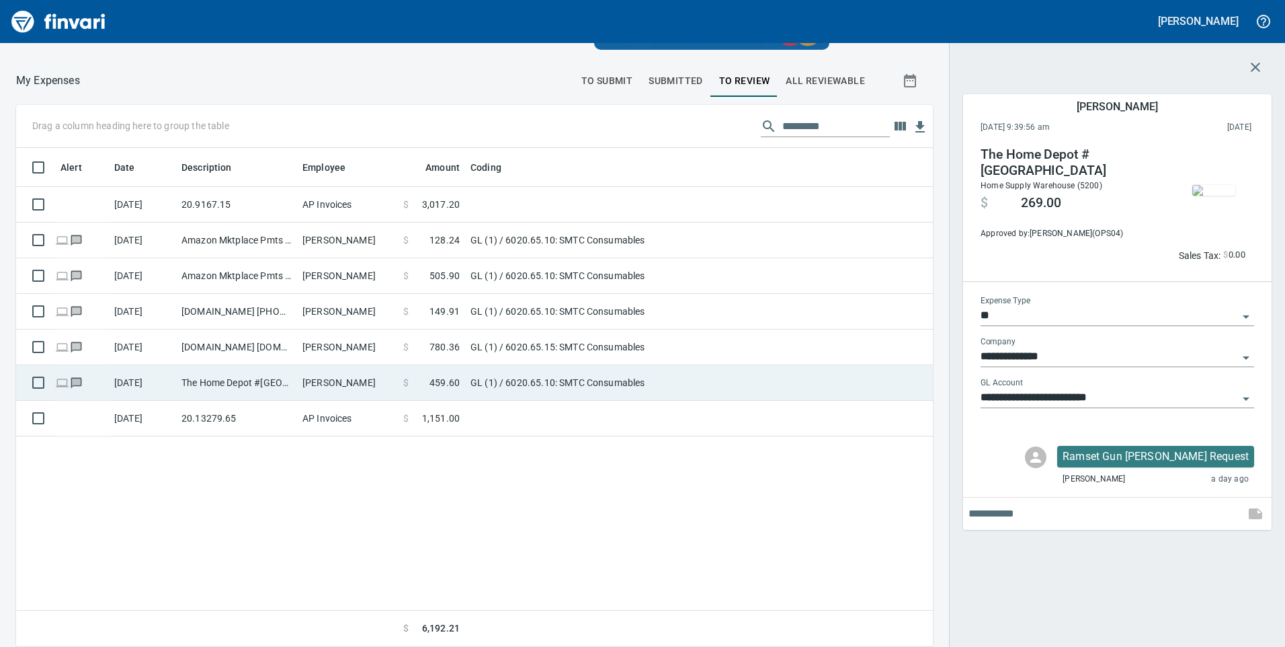
click at [307, 373] on td "[PERSON_NAME]" at bounding box center [347, 383] width 101 height 36
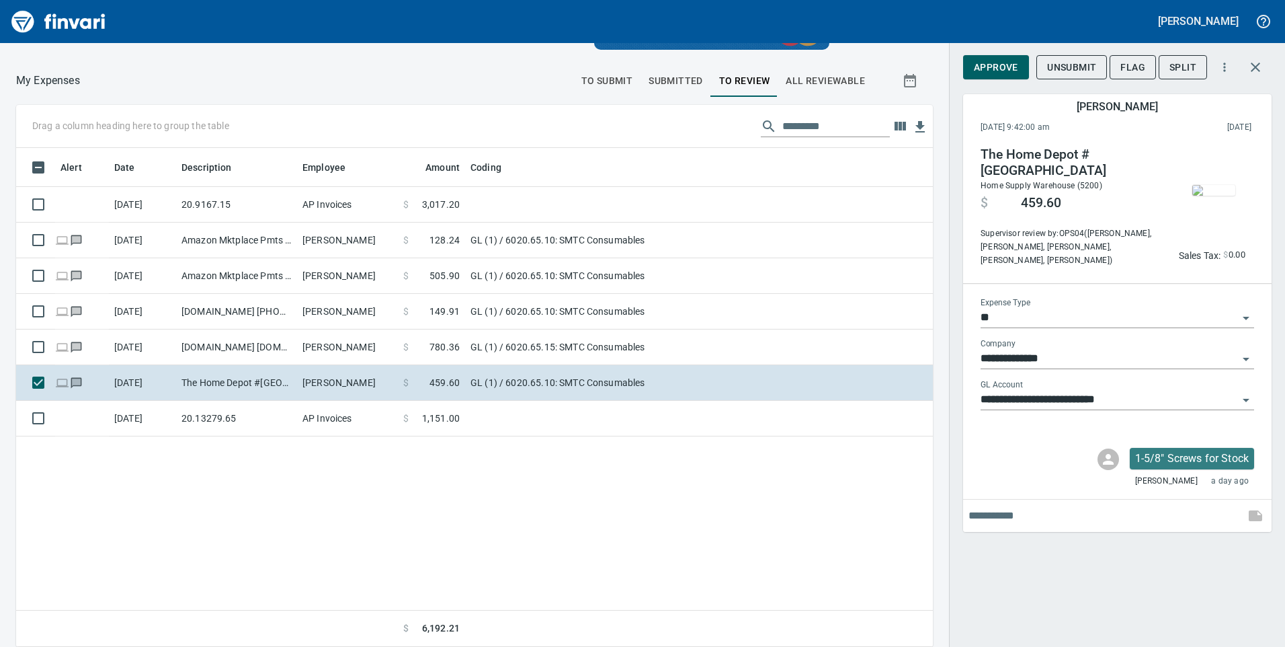
click at [1212, 196] on img "button" at bounding box center [1213, 190] width 43 height 11
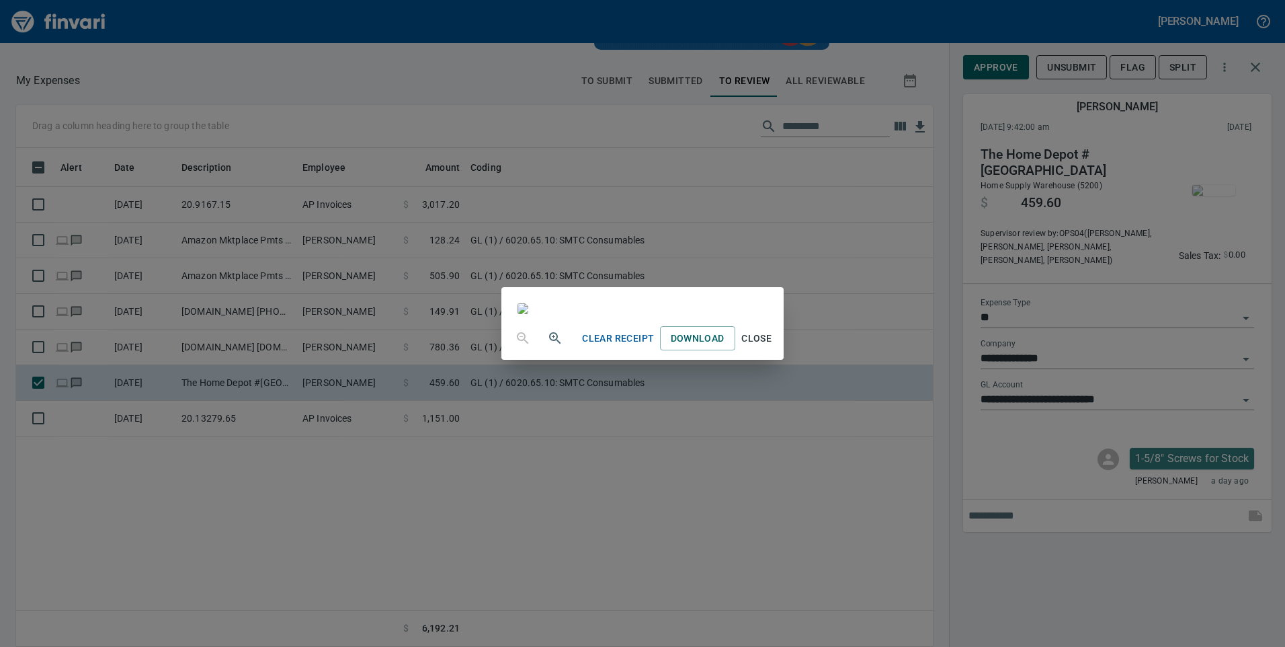
click at [235, 71] on div "Clear Receipt Download Close" at bounding box center [642, 323] width 1285 height 647
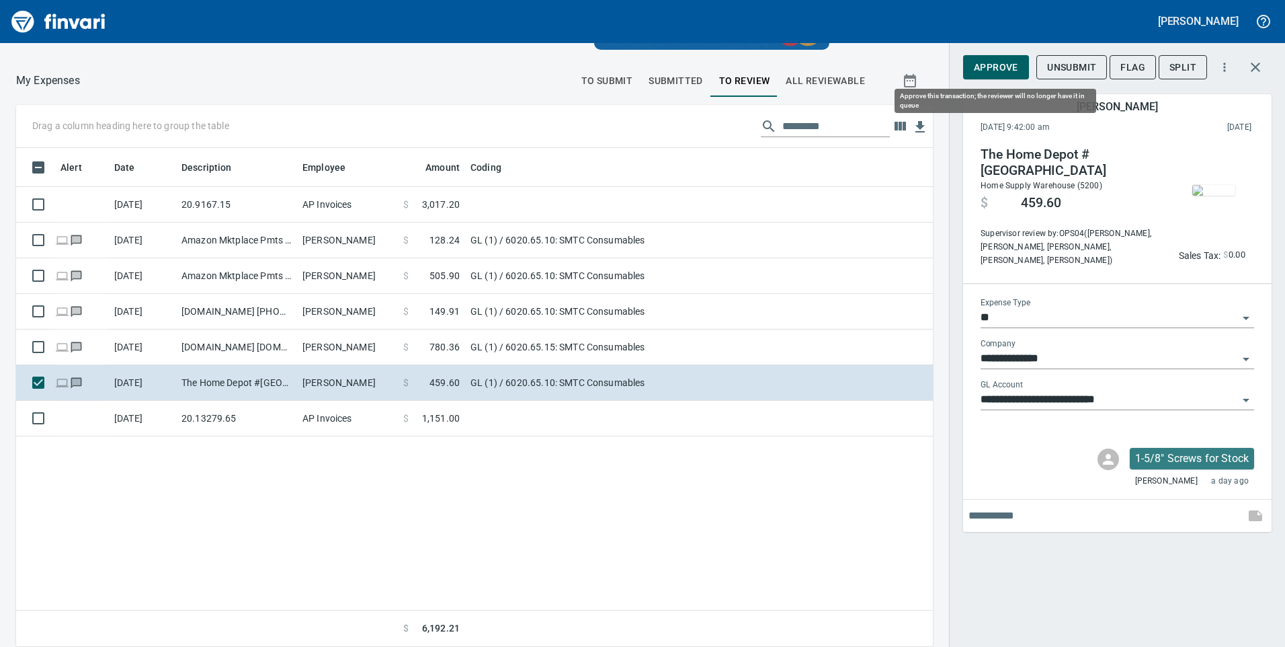
click at [1005, 72] on span "Approve" at bounding box center [996, 67] width 44 height 17
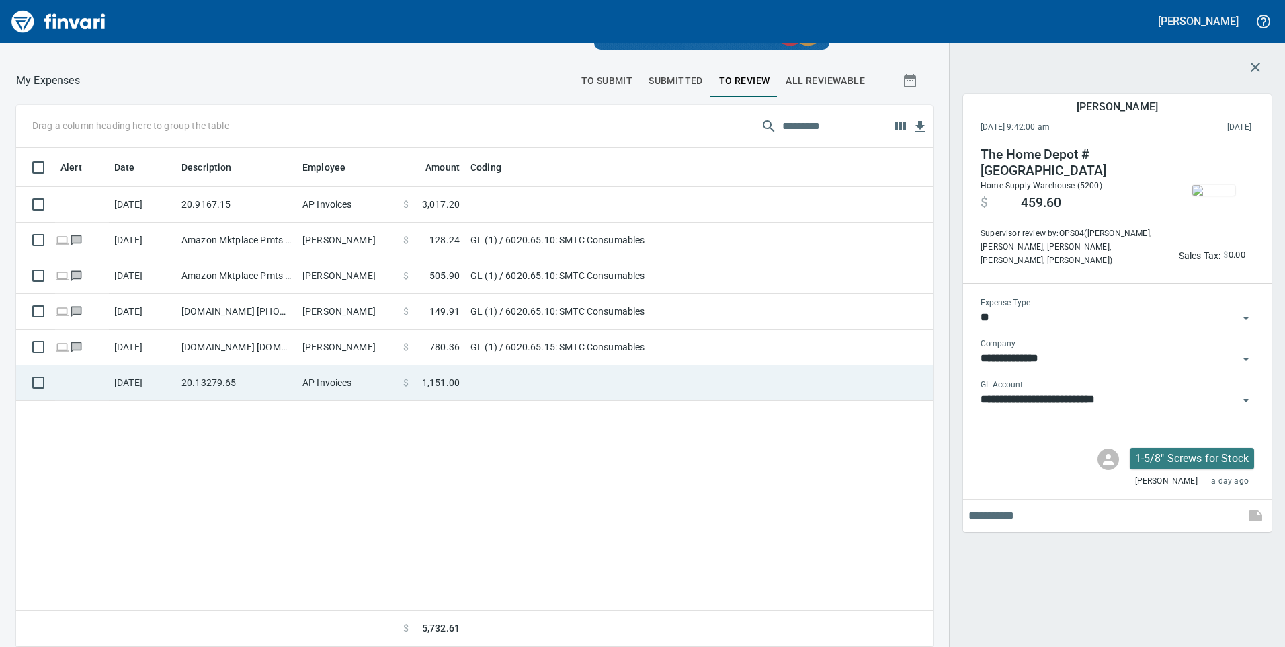
scroll to position [489, 897]
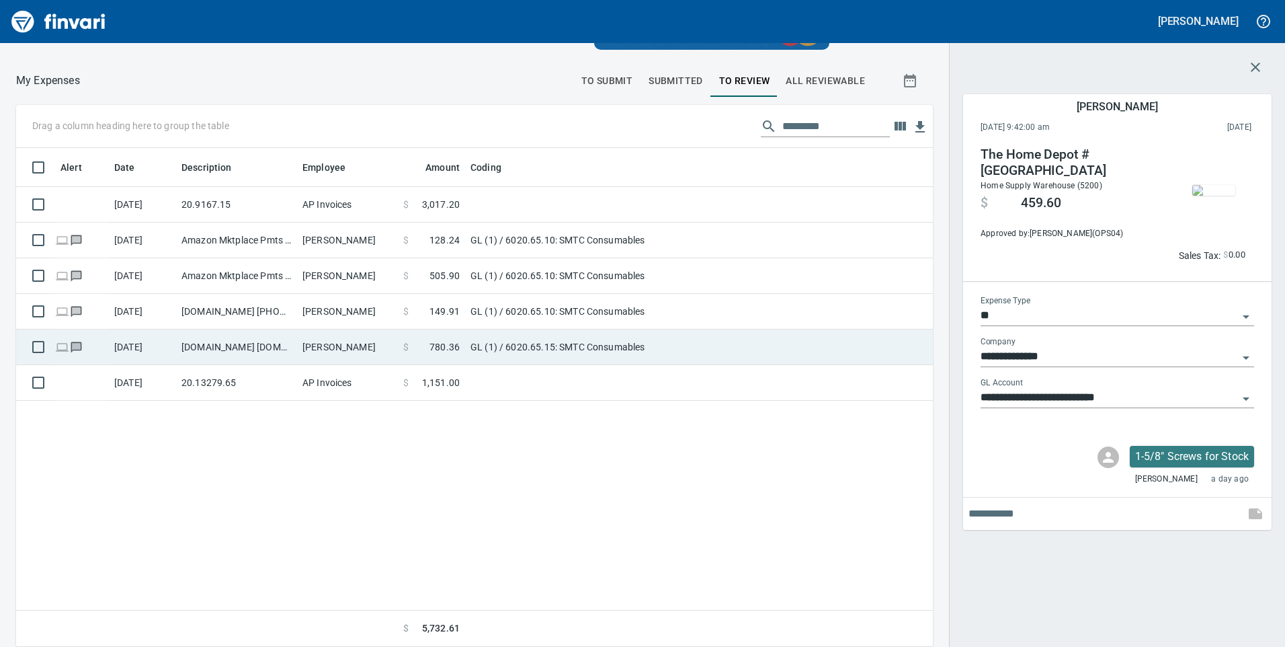
drag, startPoint x: 457, startPoint y: 339, endPoint x: 696, endPoint y: 360, distance: 240.2
click at [458, 339] on td "$ 780.36" at bounding box center [431, 347] width 67 height 36
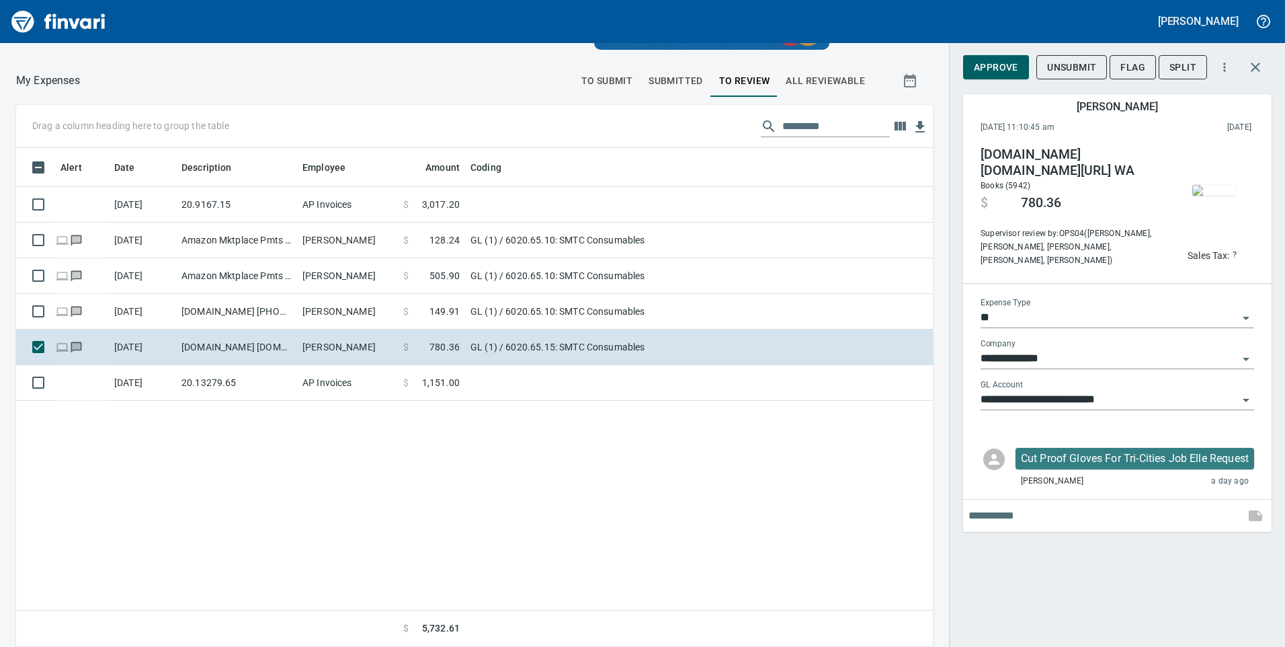
click at [1218, 185] on img "button" at bounding box center [1213, 190] width 43 height 11
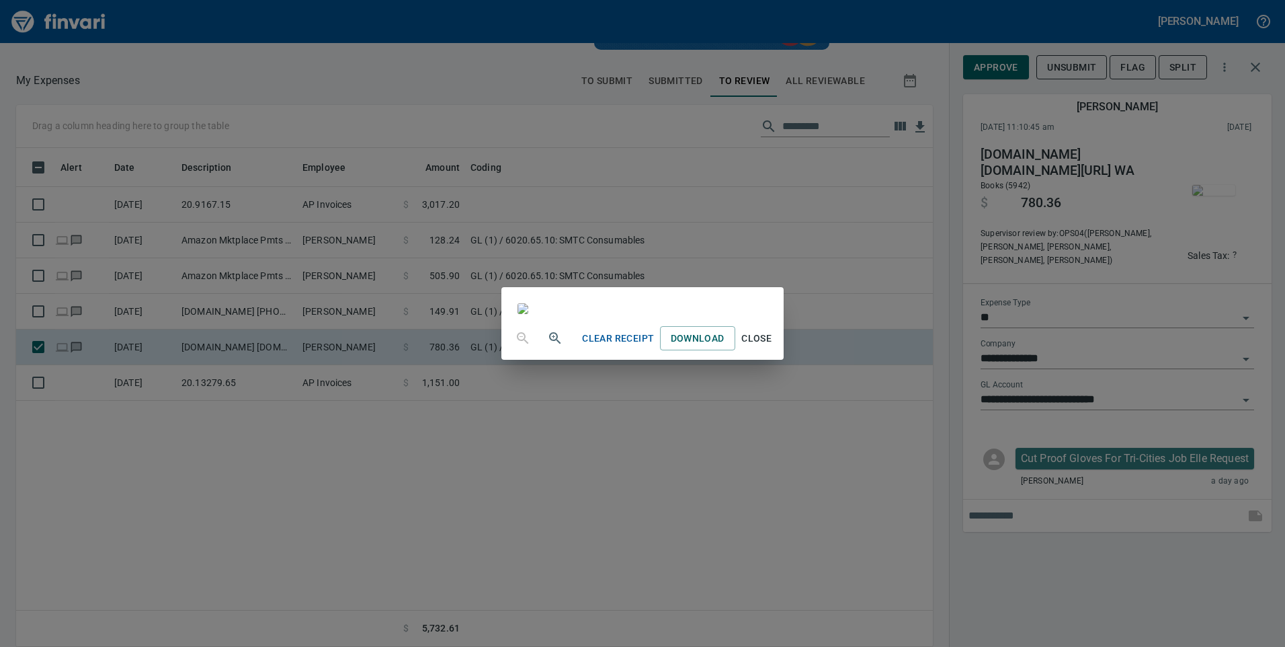
click at [331, 81] on div "Clear Receipt Download Close" at bounding box center [642, 323] width 1285 height 647
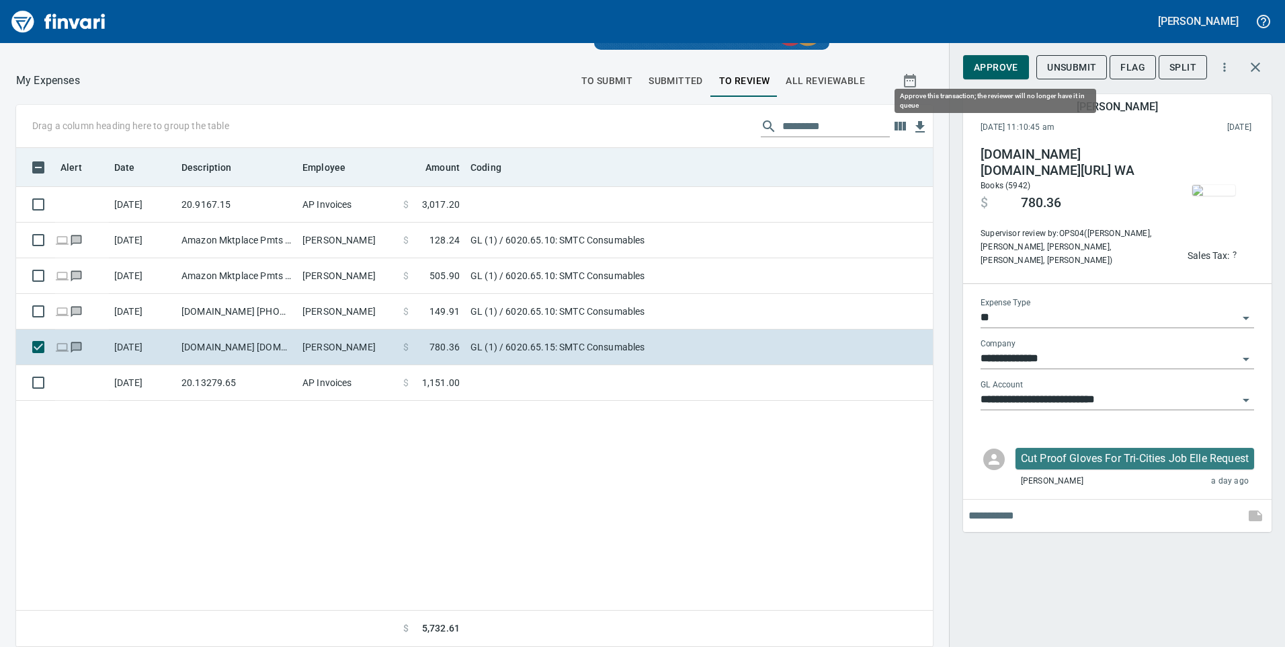
drag, startPoint x: 994, startPoint y: 70, endPoint x: 811, endPoint y: 173, distance: 209.7
click at [993, 70] on span "Approve" at bounding box center [996, 67] width 44 height 17
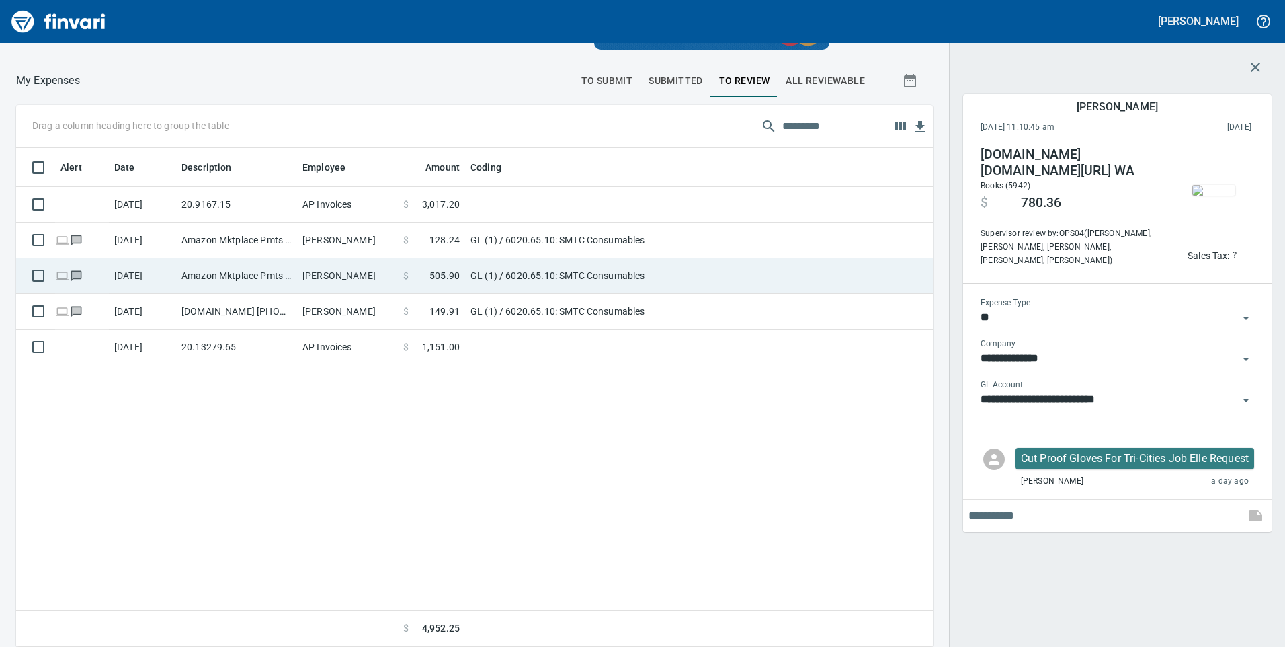
scroll to position [489, 897]
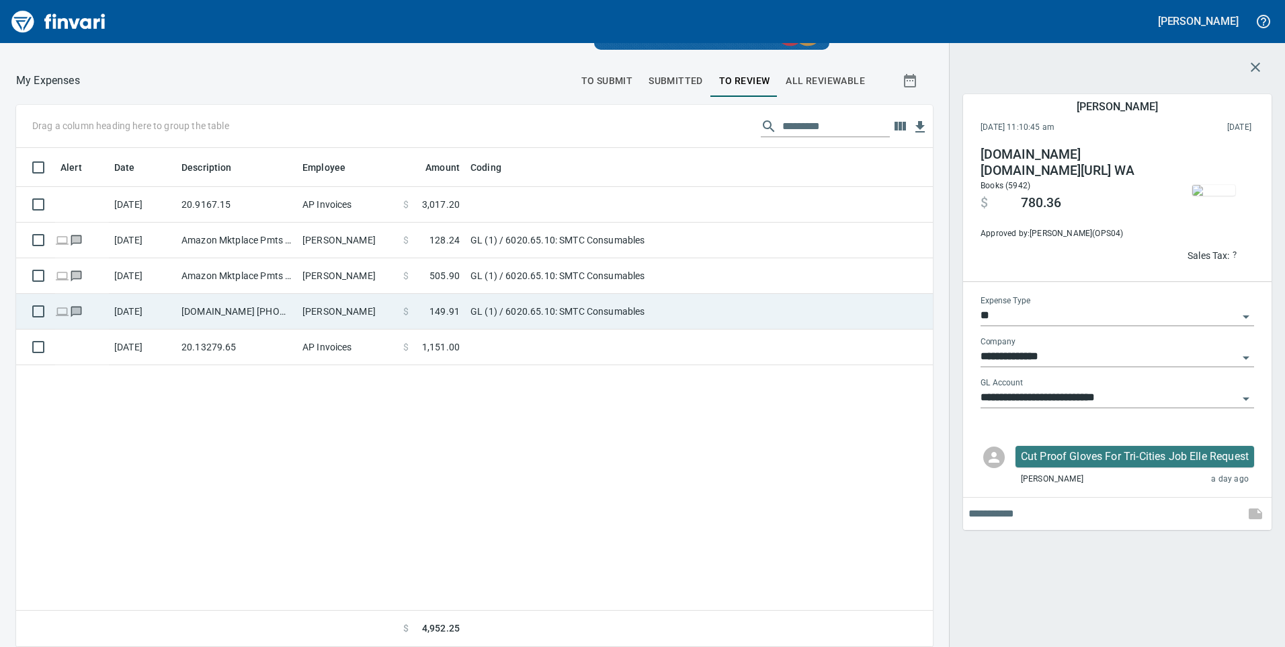
drag, startPoint x: 371, startPoint y: 303, endPoint x: 377, endPoint y: 298, distance: 7.7
click at [371, 301] on td "[PERSON_NAME]" at bounding box center [347, 312] width 101 height 36
type input "**********"
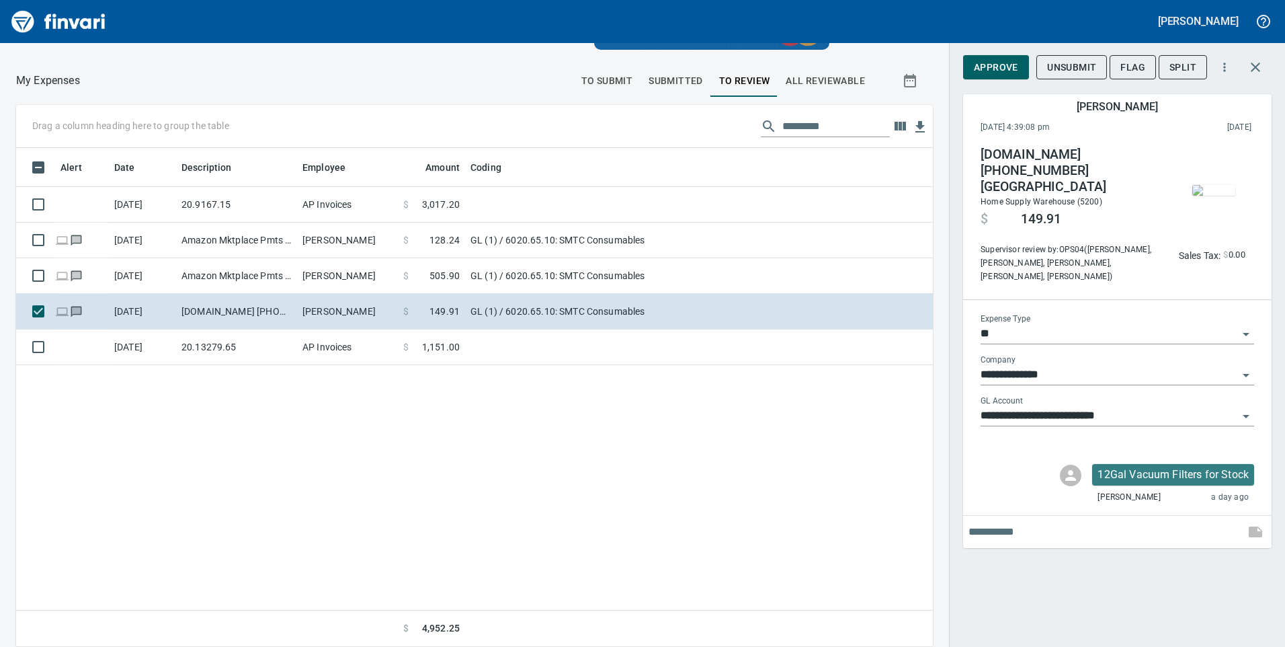
click at [1222, 185] on img "button" at bounding box center [1213, 190] width 43 height 11
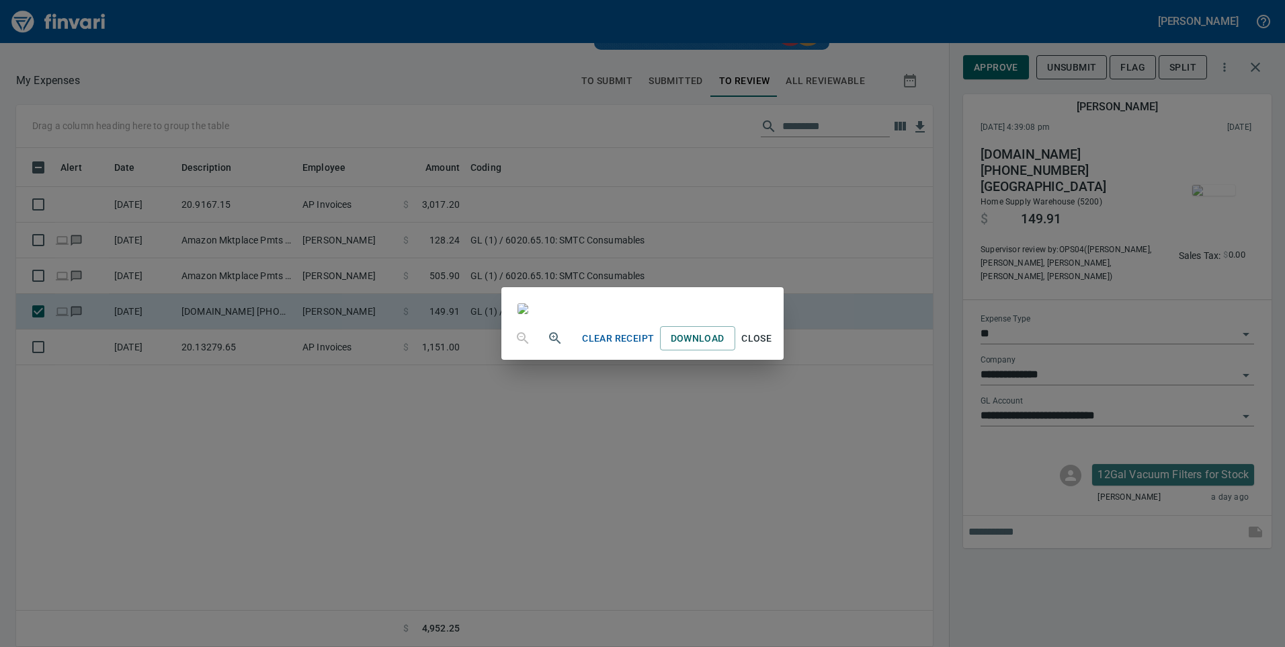
click at [196, 140] on div "Clear Receipt Download Close" at bounding box center [642, 323] width 1285 height 647
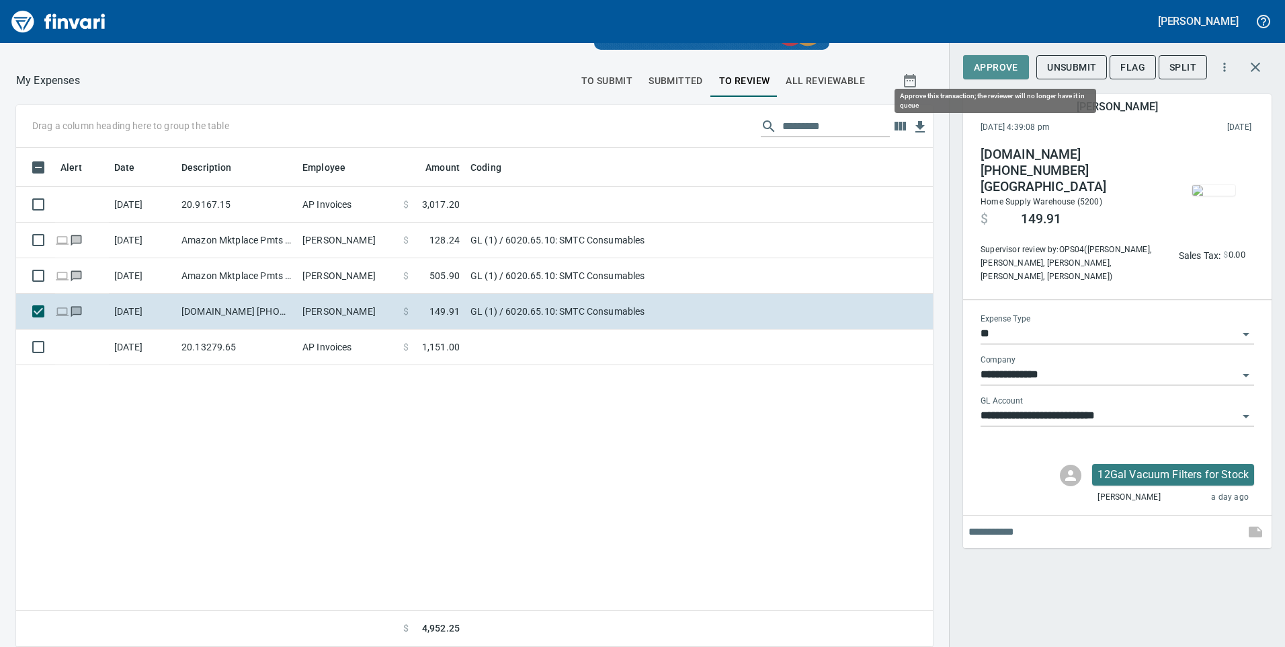
click at [987, 64] on span "Approve" at bounding box center [996, 67] width 44 height 17
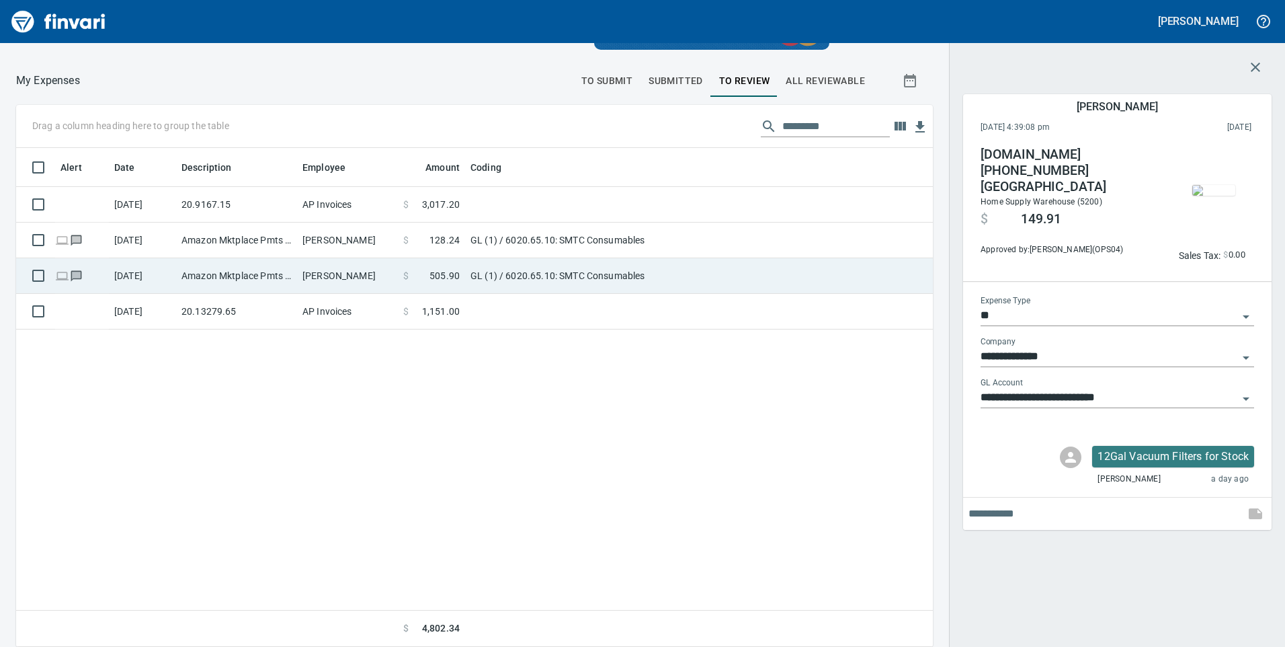
click at [248, 276] on td "Amazon Mktplace Pmts [DOMAIN_NAME][URL] WA" at bounding box center [236, 276] width 121 height 36
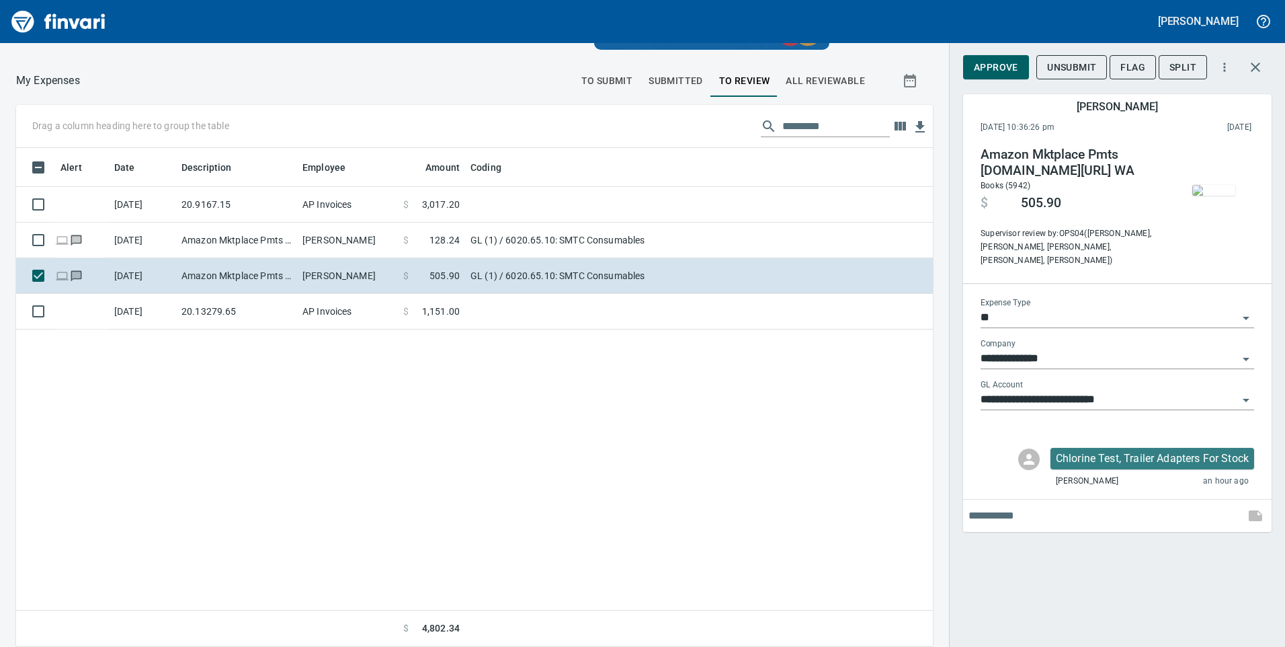
scroll to position [489, 897]
click at [1218, 187] on img "button" at bounding box center [1213, 190] width 43 height 11
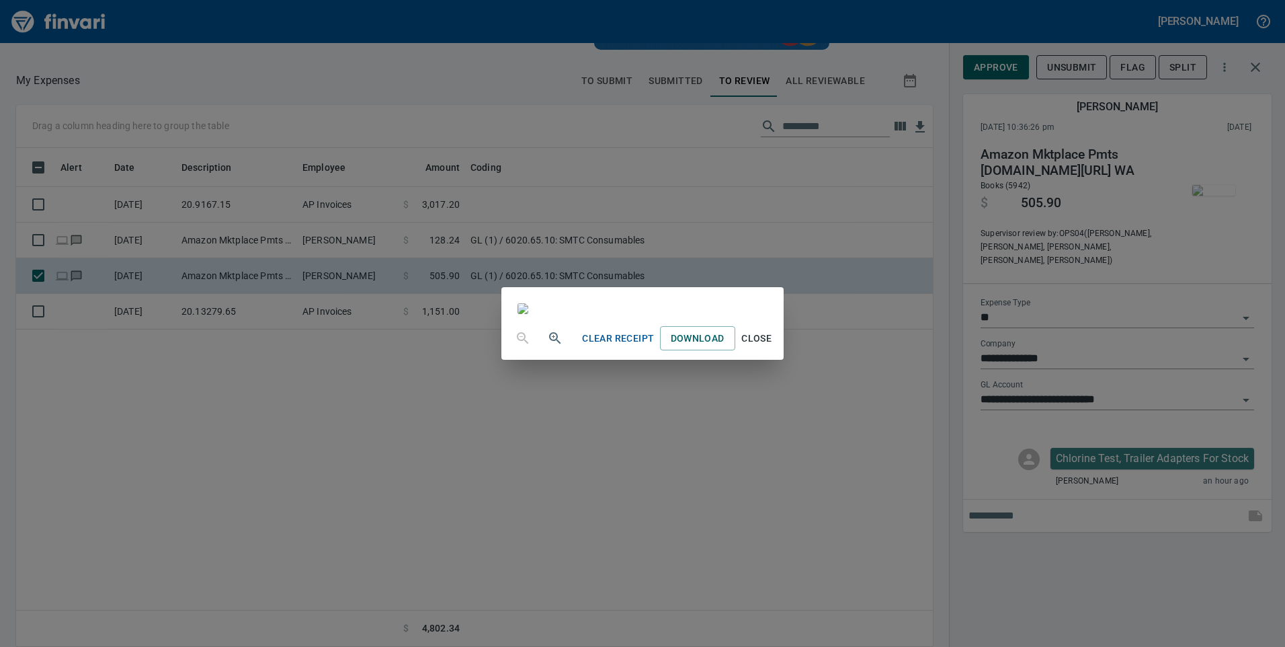
click at [351, 96] on div "Clear Receipt Download Close" at bounding box center [642, 323] width 1285 height 647
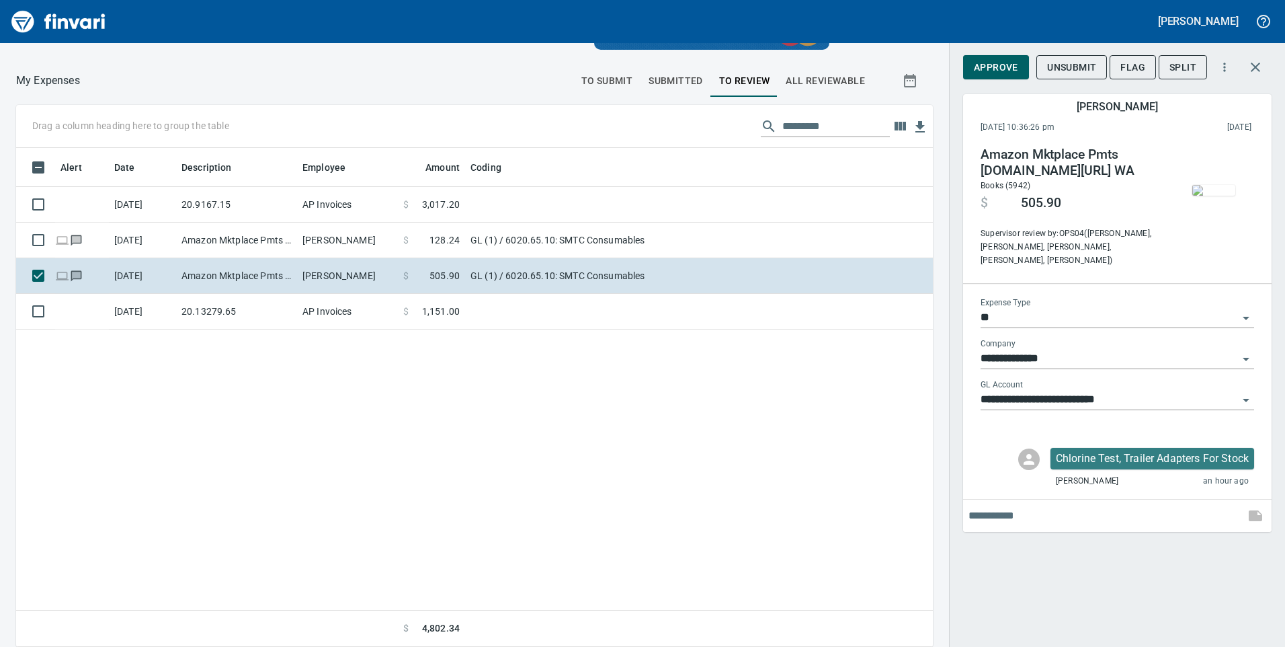
click at [1009, 63] on span "Approve" at bounding box center [996, 67] width 44 height 17
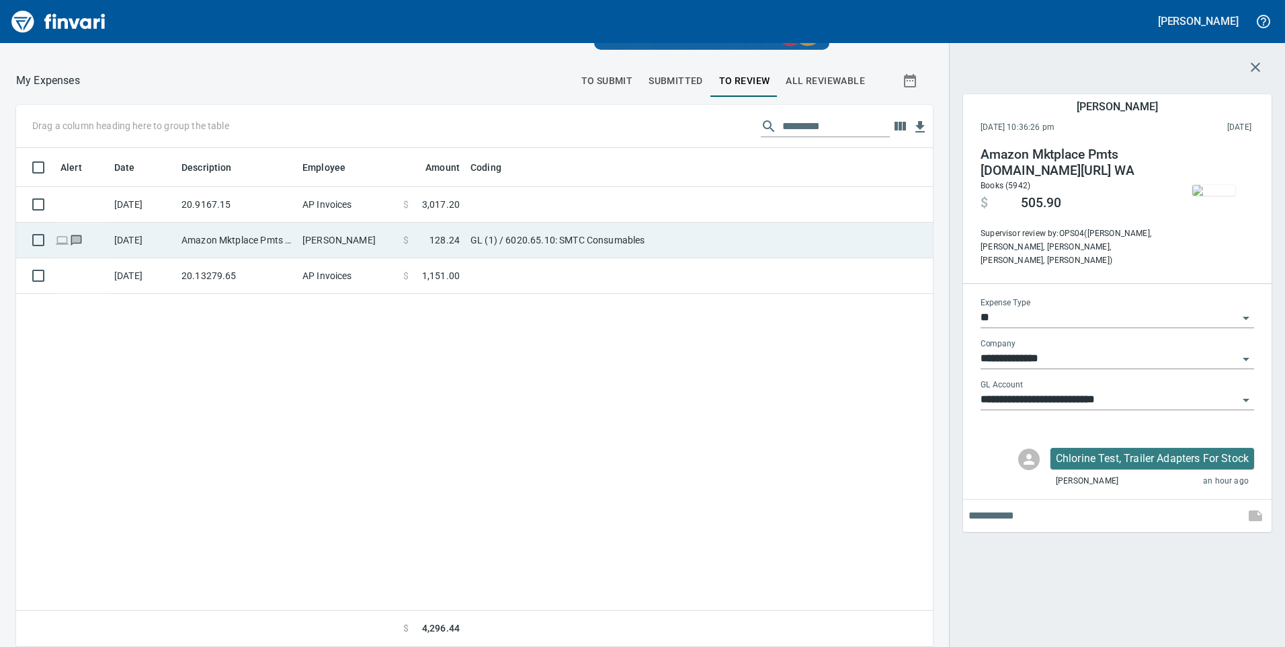
click at [415, 242] on span at bounding box center [419, 239] width 21 height 13
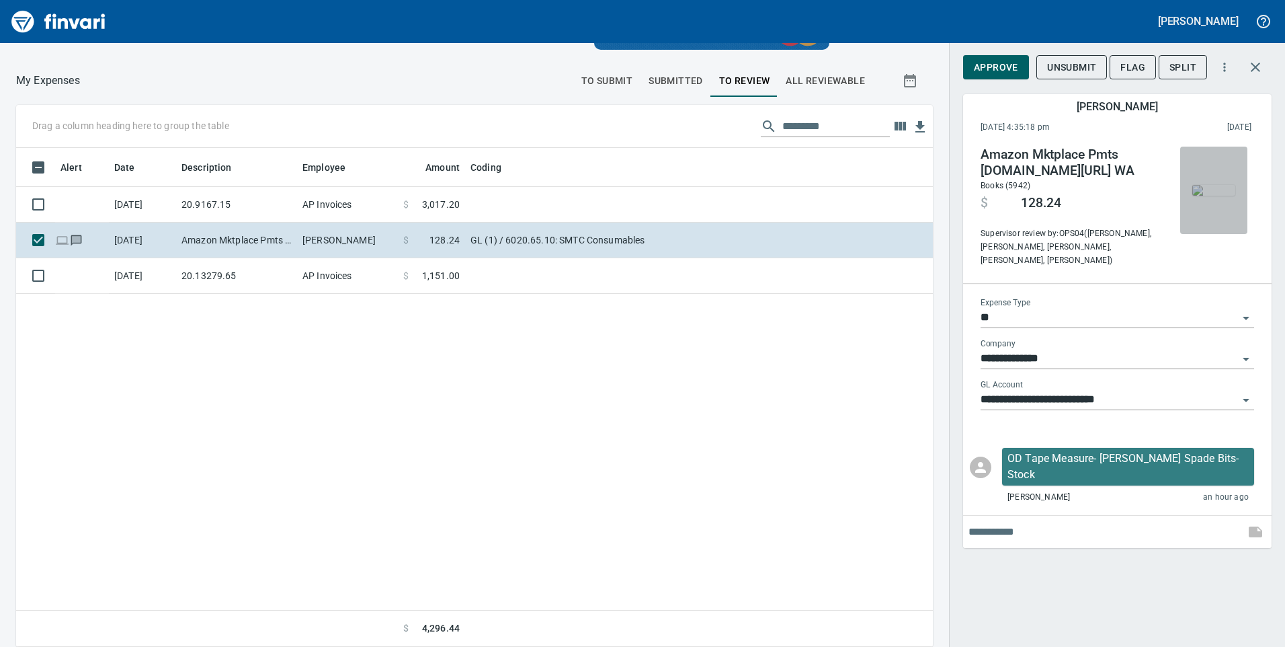
click at [1190, 185] on span "button" at bounding box center [1214, 190] width 56 height 11
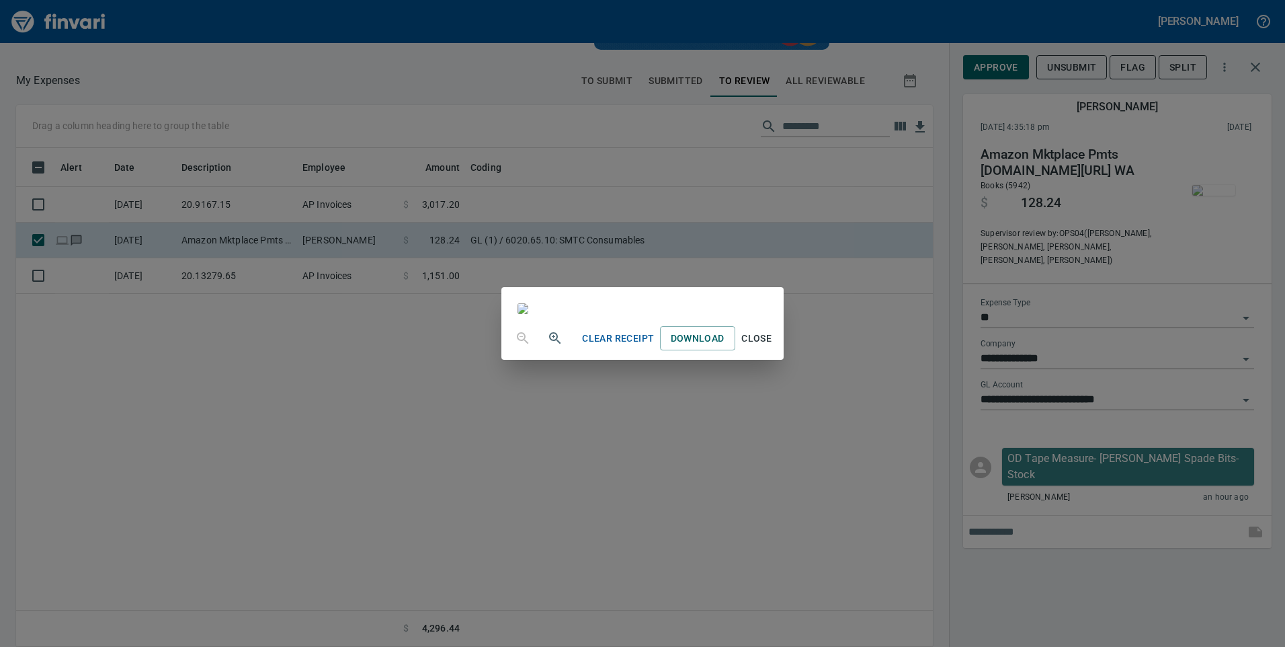
click at [328, 87] on div "Clear Receipt Download Close" at bounding box center [642, 323] width 1285 height 647
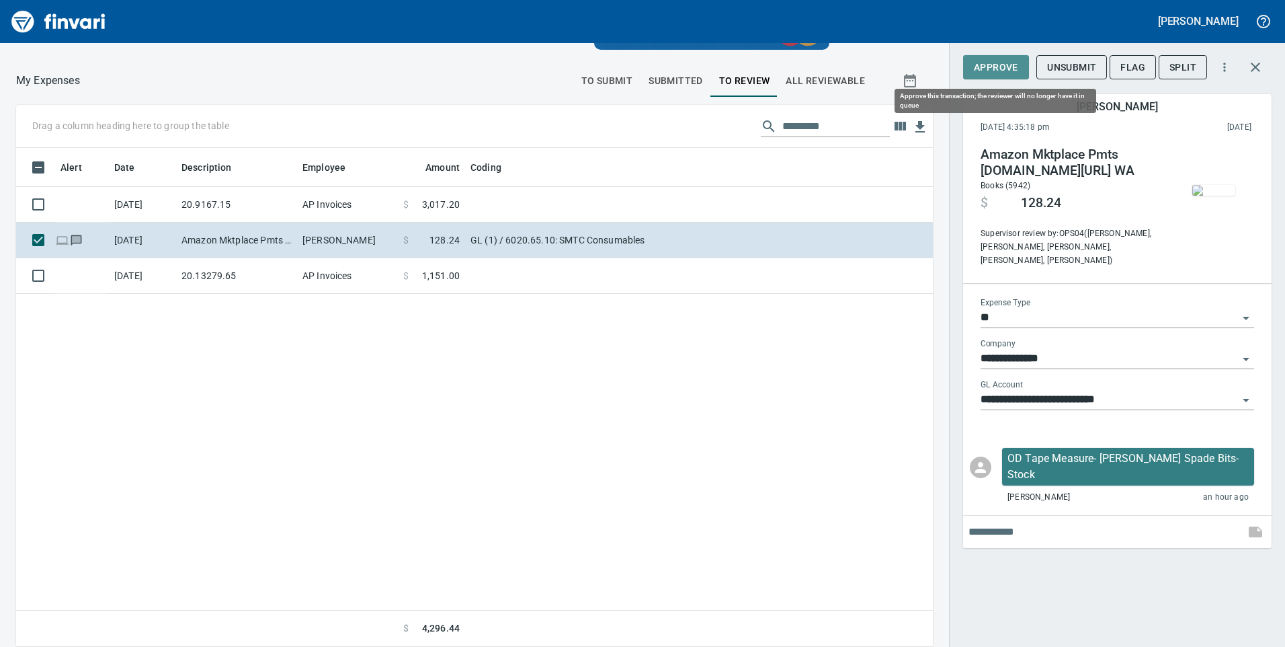
click at [993, 65] on span "Approve" at bounding box center [996, 67] width 44 height 17
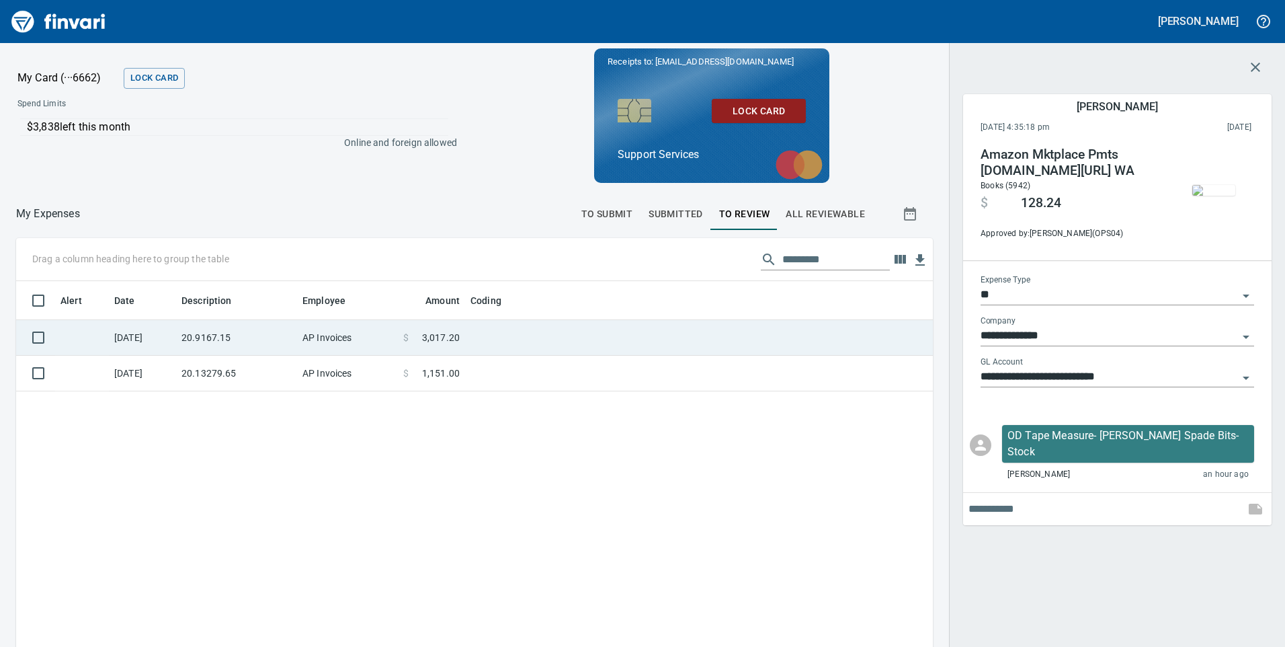
click at [261, 338] on td "20.9167.15" at bounding box center [236, 338] width 121 height 36
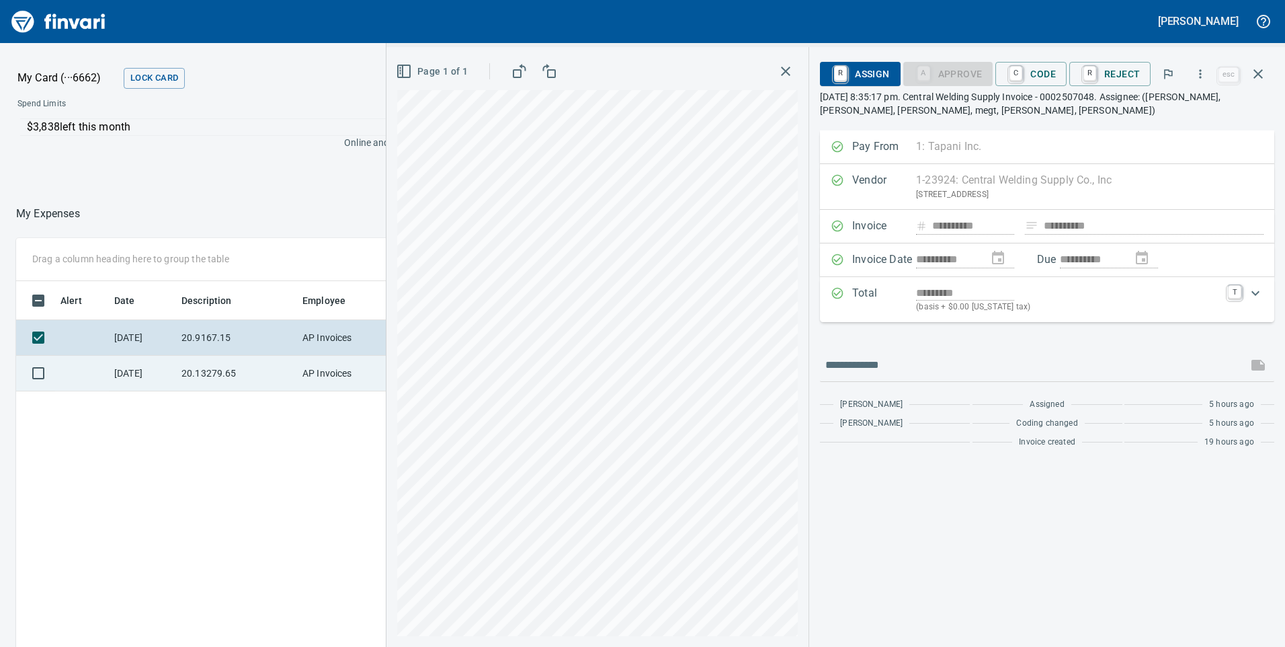
click at [267, 374] on td "20.13279.65" at bounding box center [236, 374] width 121 height 36
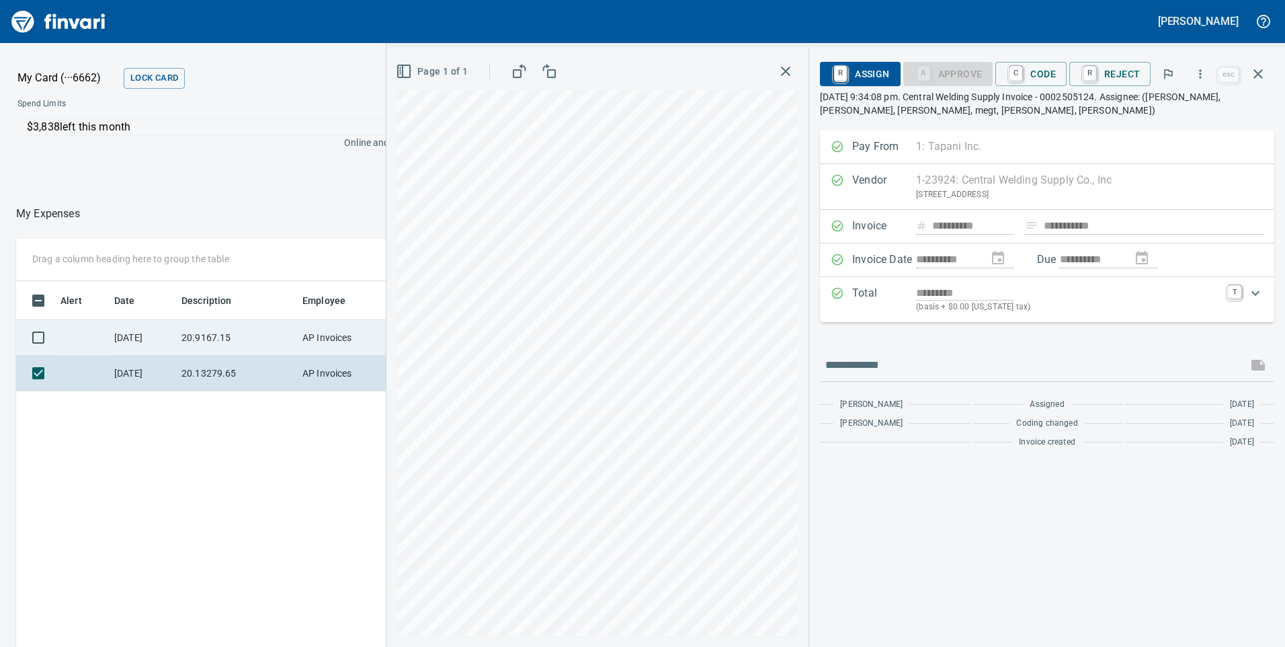
click at [261, 329] on td "20.9167.15" at bounding box center [236, 338] width 121 height 36
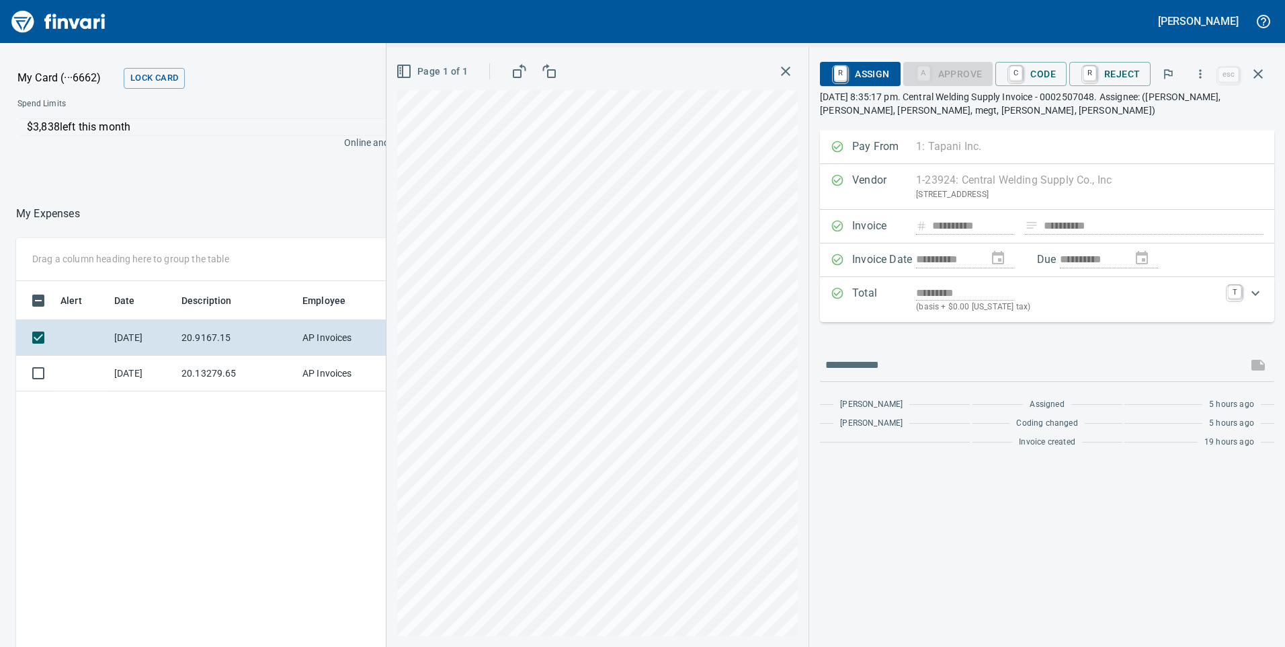
click at [269, 465] on div "Alert Date Description Employee Amount Coding [DATE] 20.9167.15 AP Invoices $ 3…" at bounding box center [474, 530] width 917 height 499
click at [788, 71] on icon "button" at bounding box center [785, 71] width 9 height 9
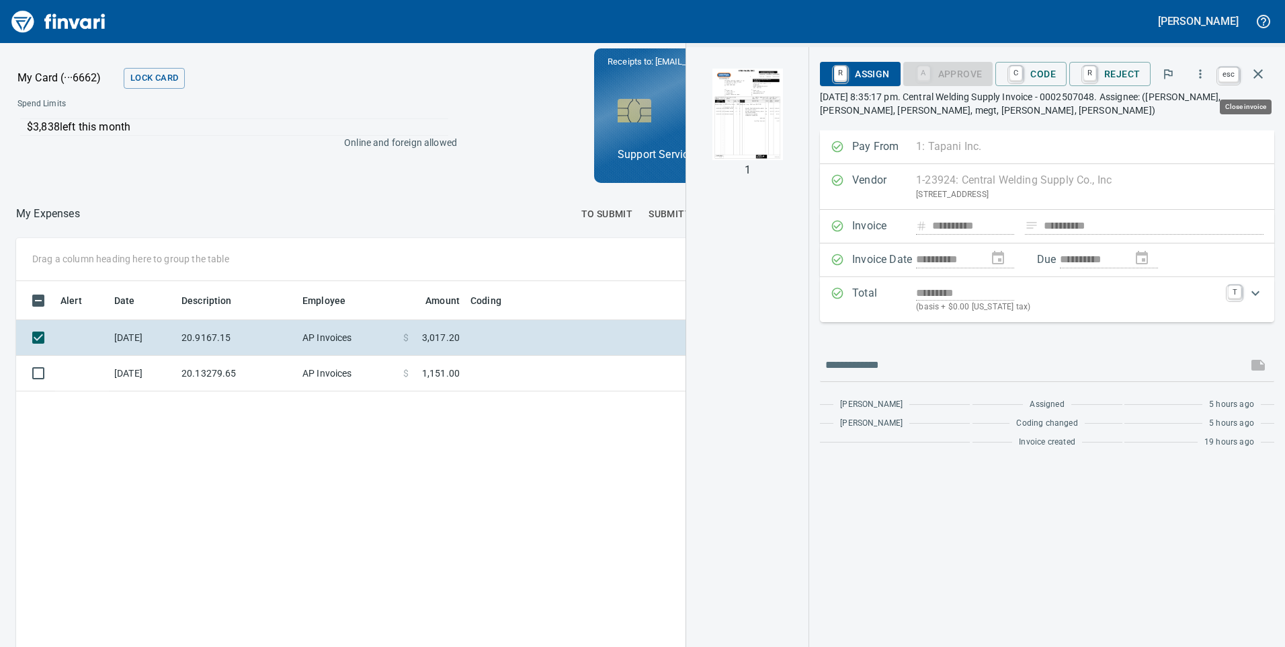
scroll to position [489, 897]
click at [1259, 77] on icon "button" at bounding box center [1258, 74] width 16 height 16
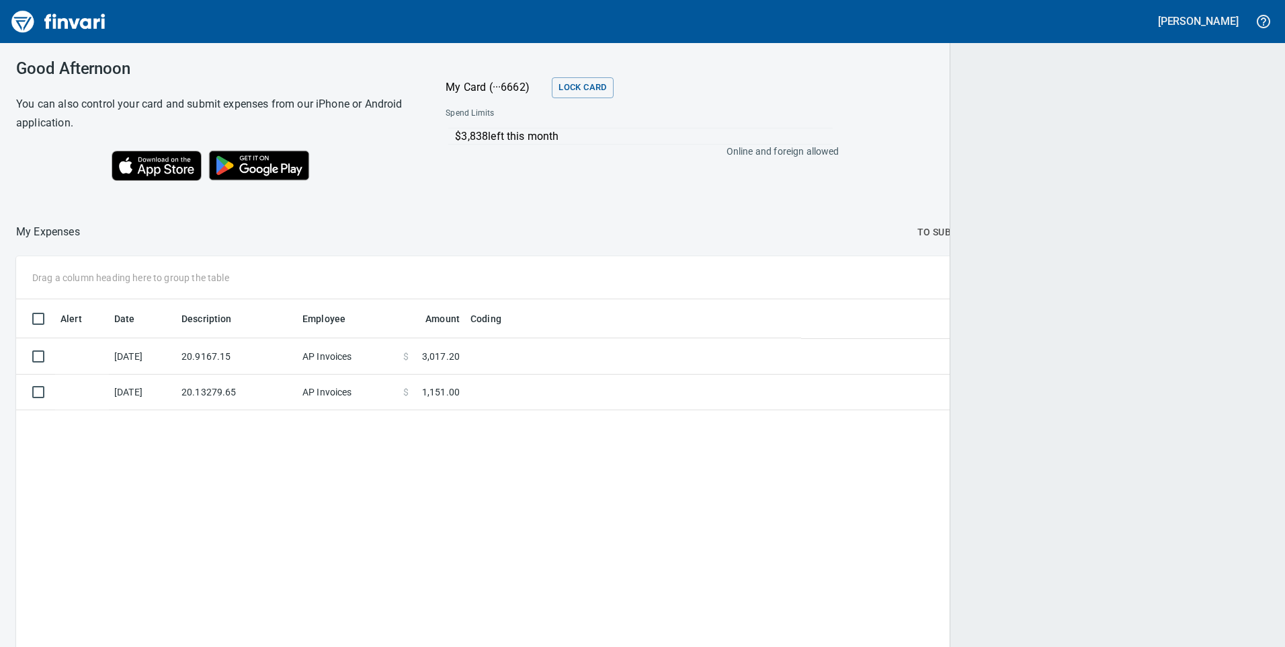
scroll to position [489, 1231]
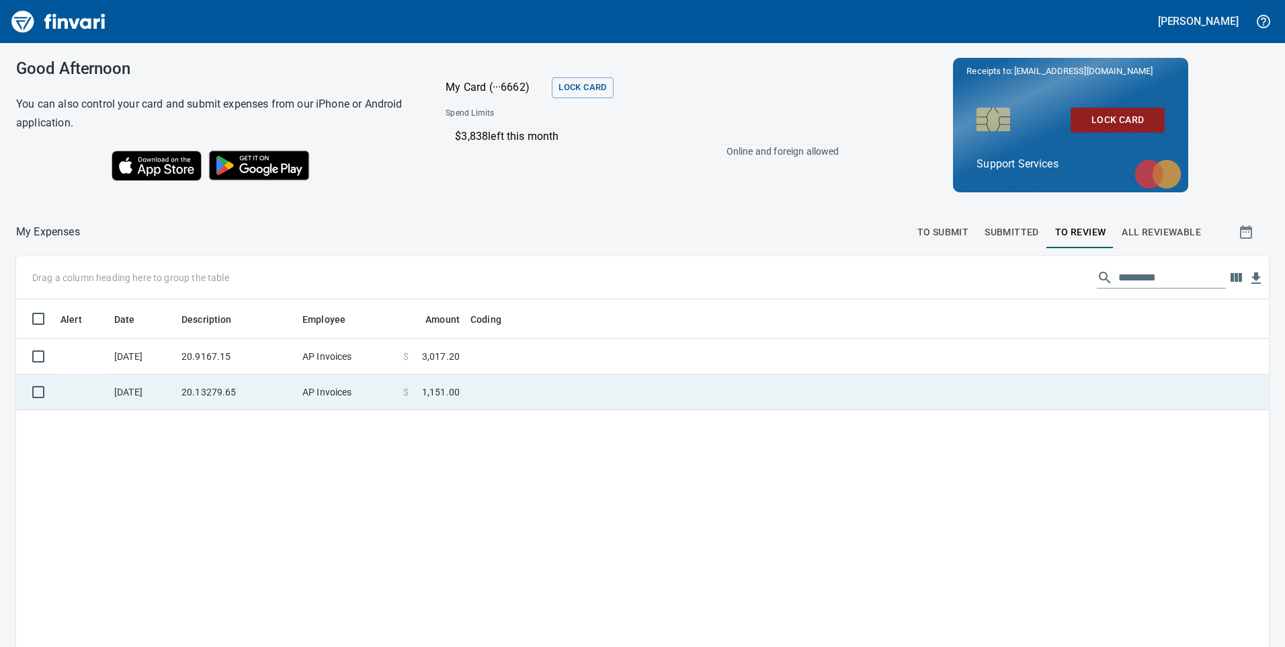
click at [501, 388] on td at bounding box center [633, 392] width 336 height 36
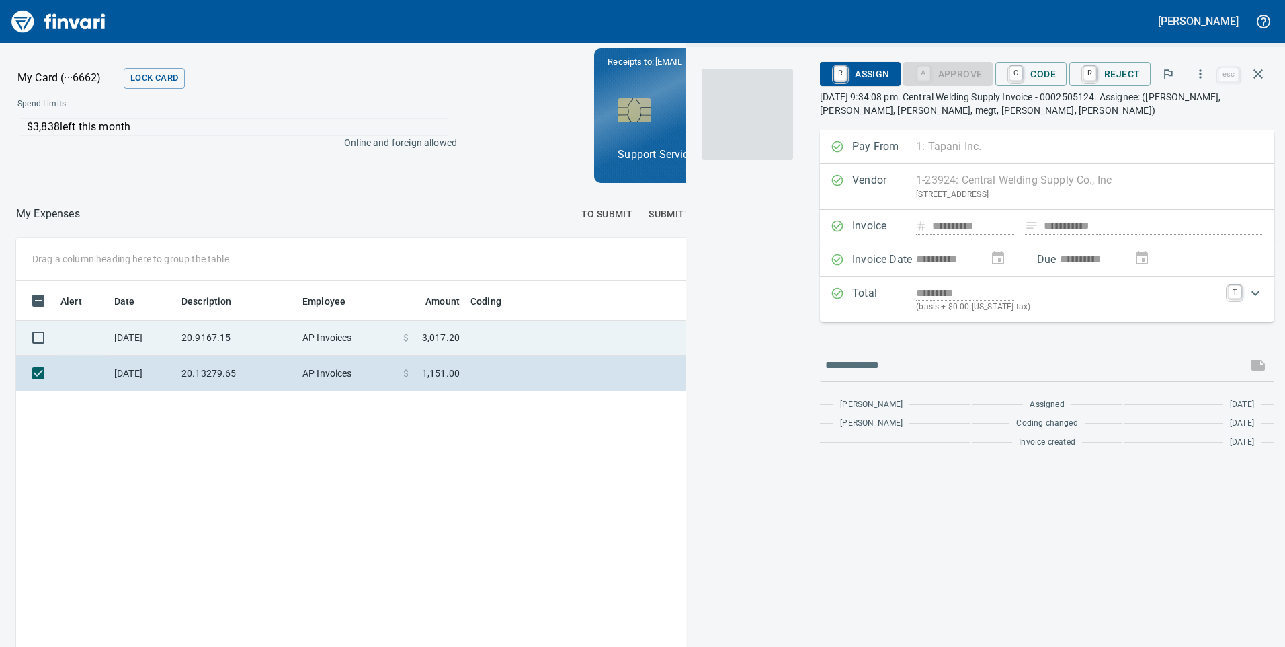
scroll to position [489, 897]
click at [523, 341] on td at bounding box center [633, 338] width 336 height 36
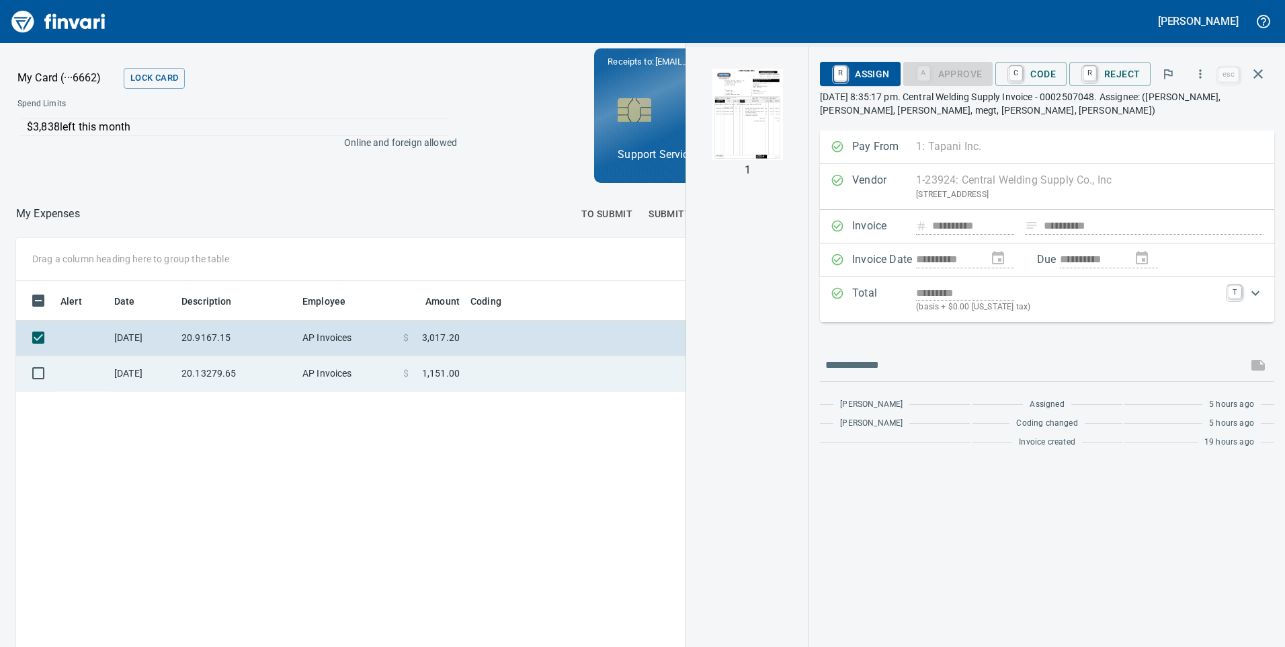
click at [525, 368] on td at bounding box center [633, 374] width 336 height 36
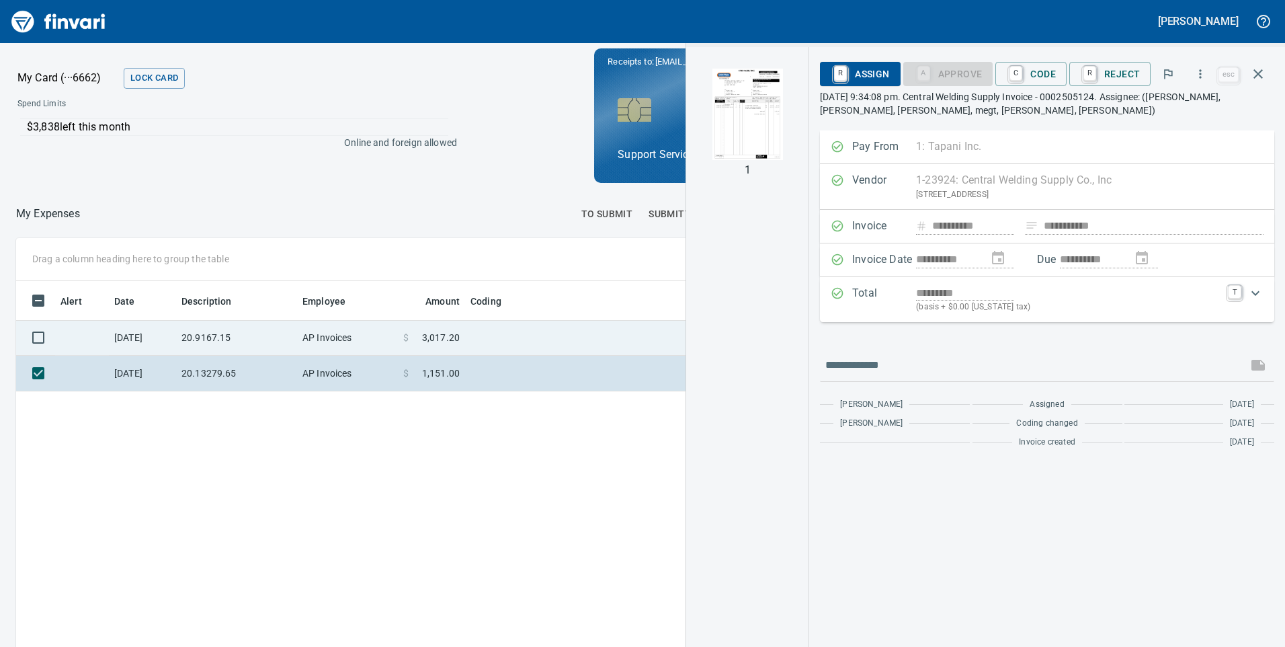
click at [543, 333] on td at bounding box center [633, 338] width 336 height 36
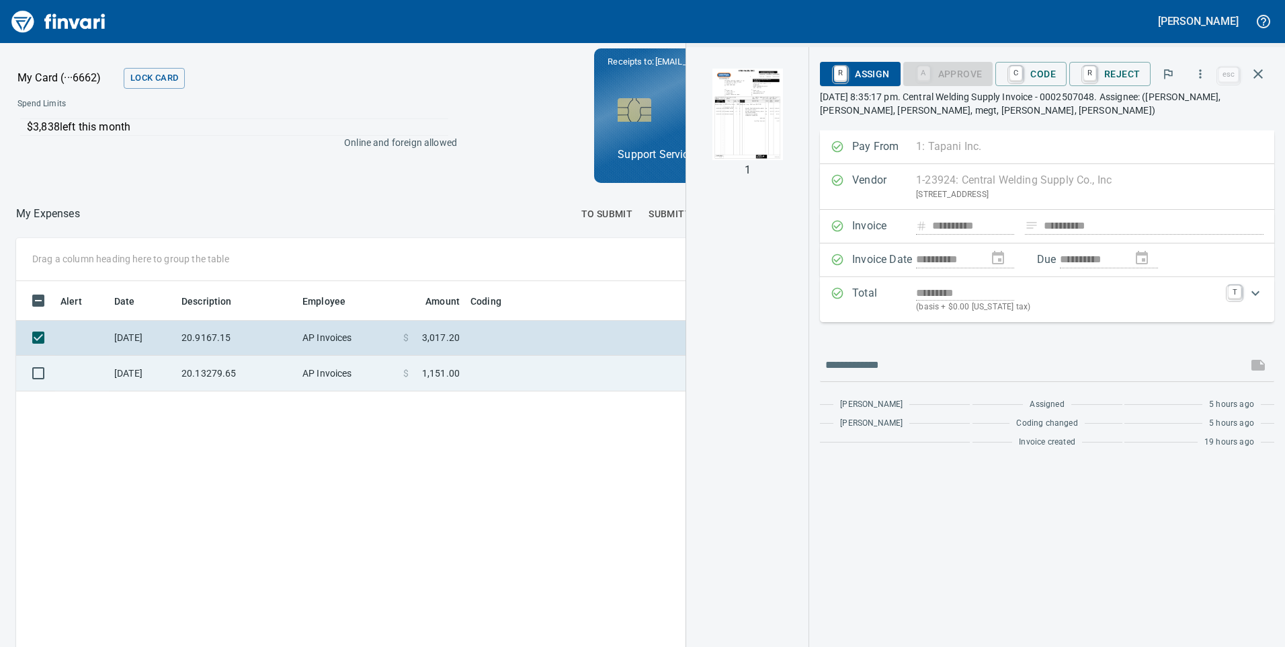
click at [533, 363] on td at bounding box center [633, 374] width 336 height 36
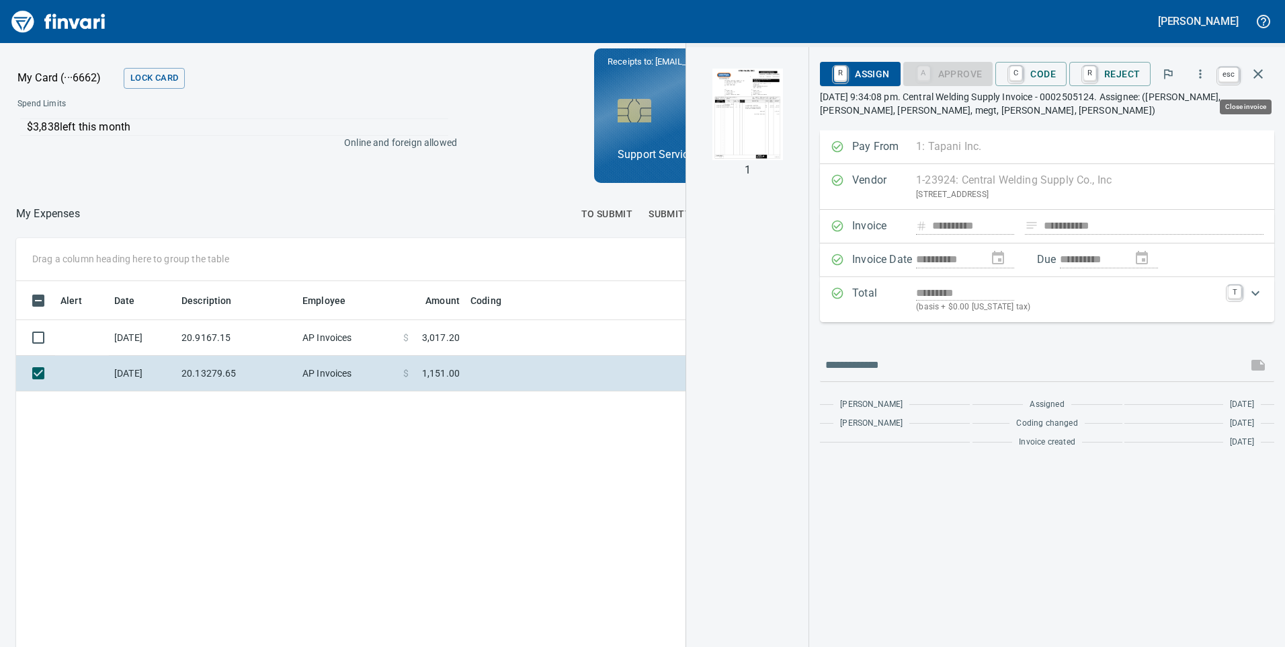
scroll to position [489, 897]
click at [1266, 71] on button "button" at bounding box center [1258, 74] width 32 height 32
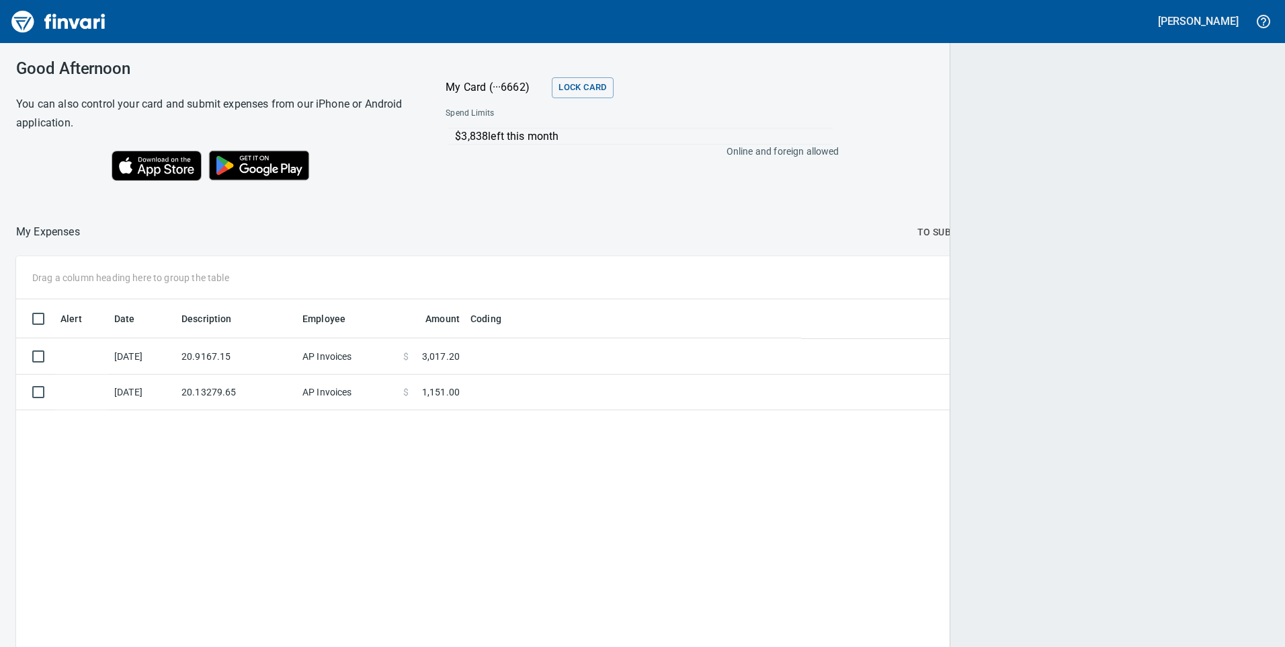
scroll to position [489, 1231]
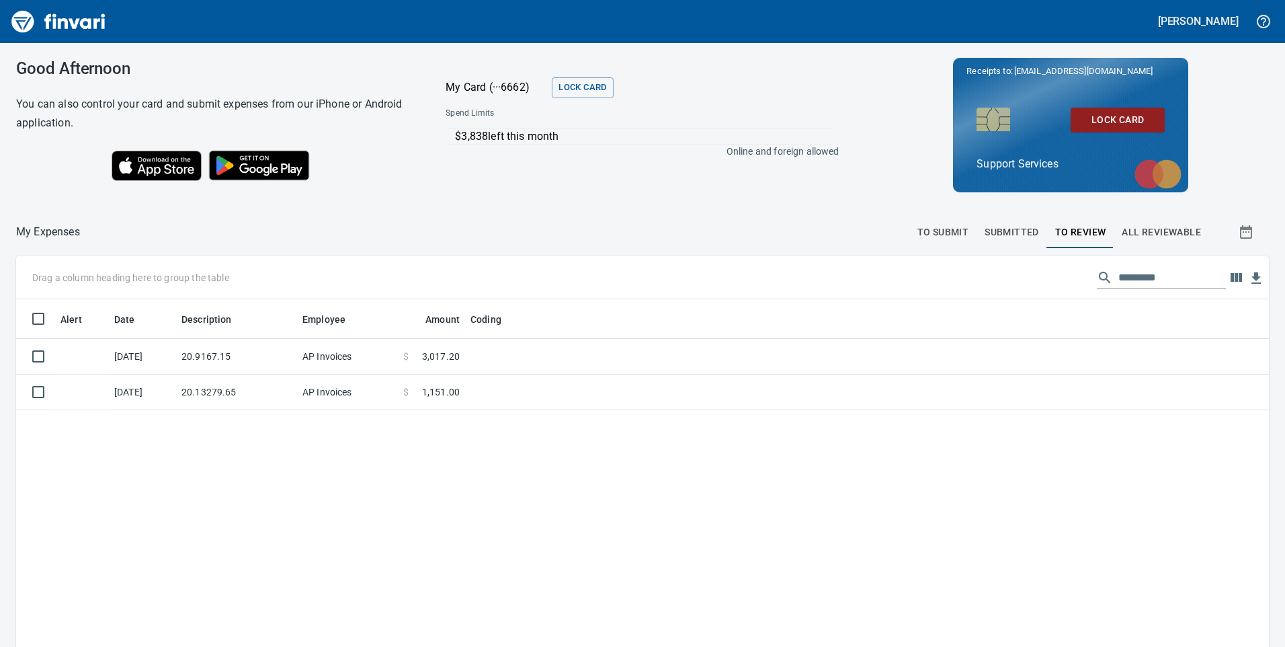
click at [427, 554] on div "Alert Date Description Employee Amount Coding [DATE] 20.9167.15 AP Invoices $ 3…" at bounding box center [642, 548] width 1253 height 499
click at [925, 235] on span "To Submit" at bounding box center [943, 232] width 52 height 17
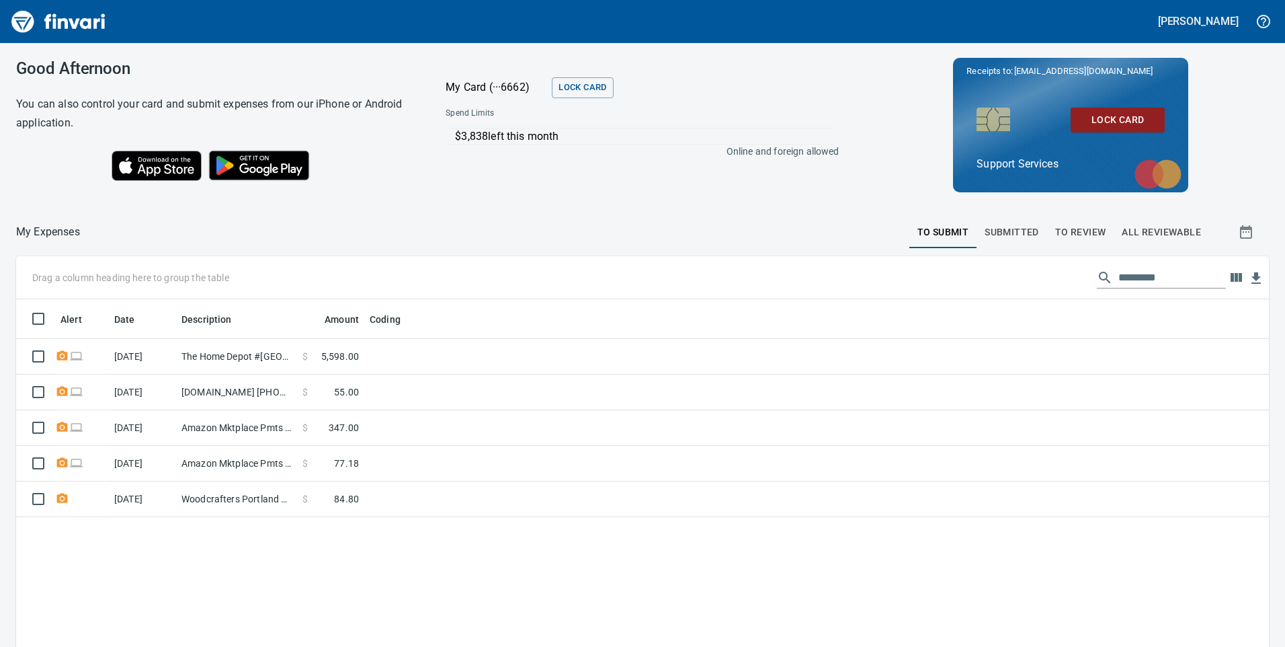
scroll to position [489, 1233]
